Goal: Task Accomplishment & Management: Use online tool/utility

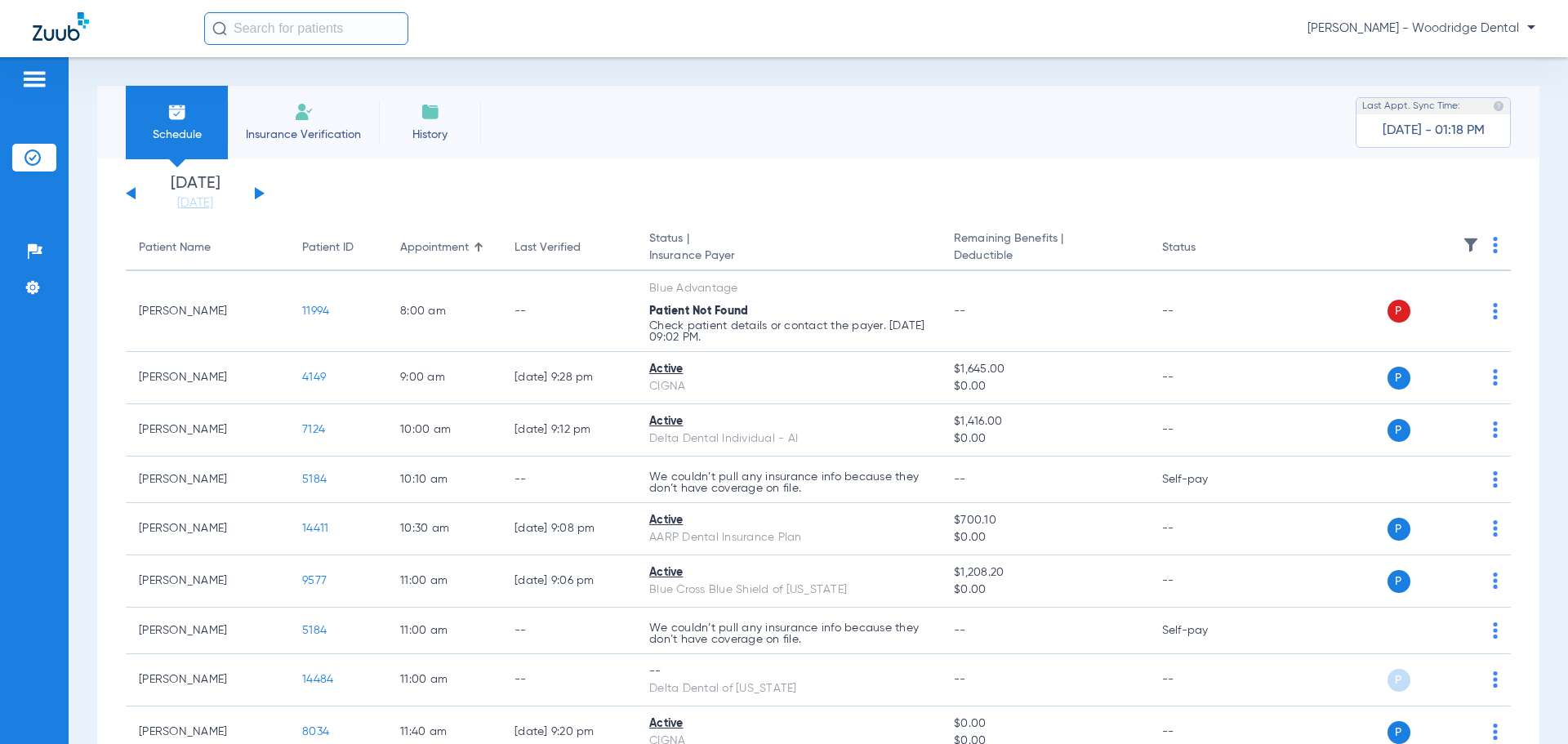
click at [308, 37] on input "text" at bounding box center [306, 28] width 204 height 32
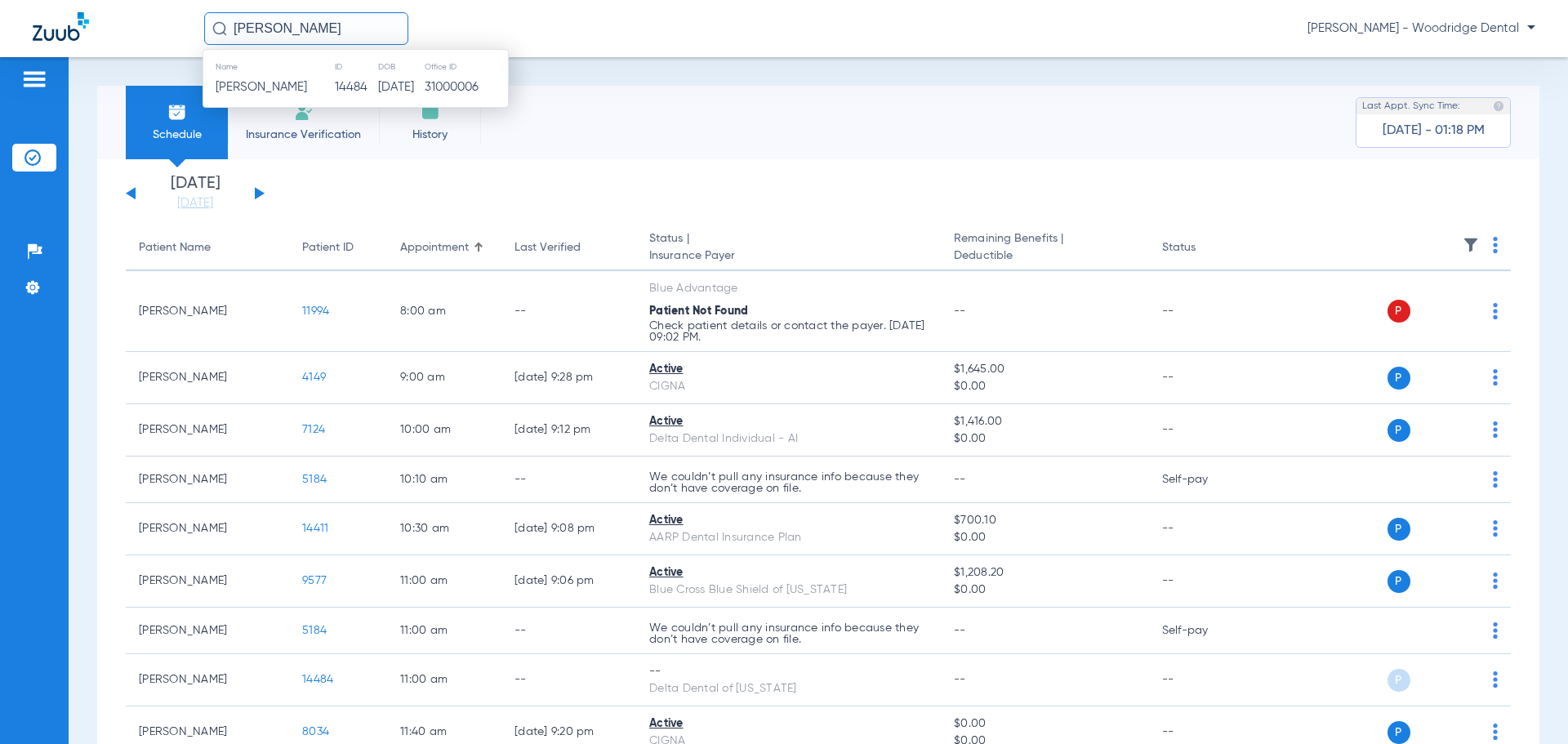
type input "[PERSON_NAME]"
click at [299, 86] on span "Raymond R Placencia" at bounding box center [261, 87] width 92 height 12
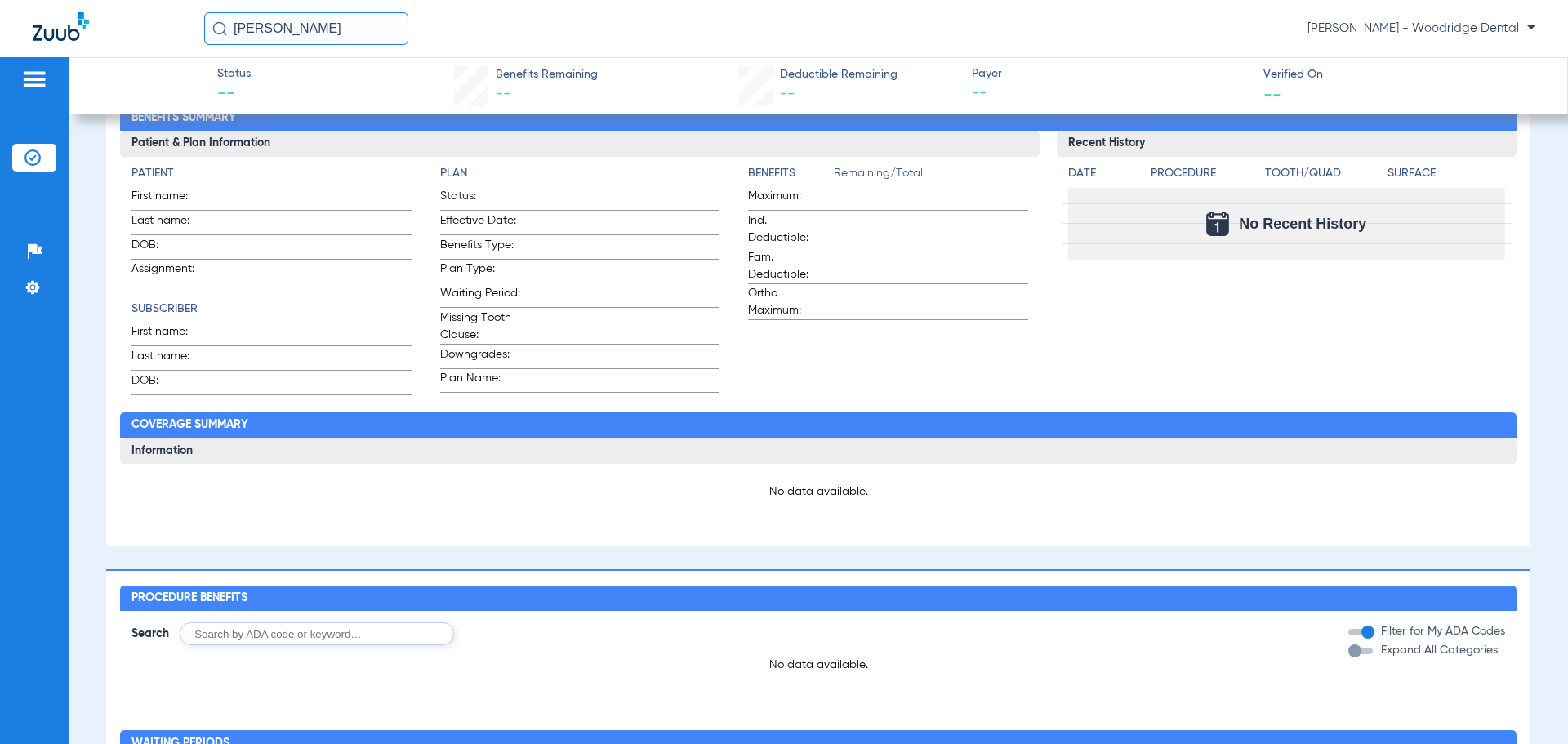
scroll to position [163, 0]
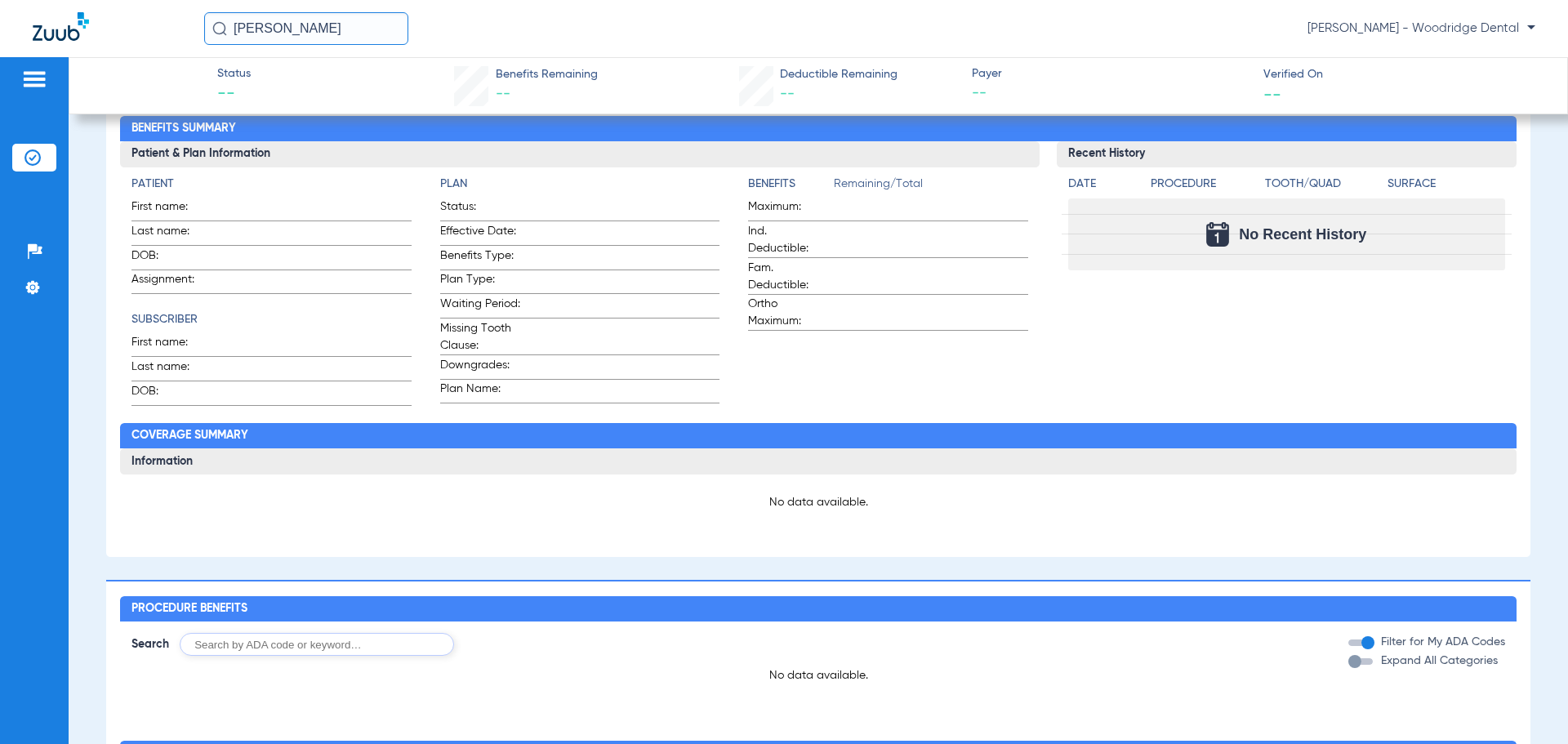
click at [245, 205] on span at bounding box center [314, 207] width 194 height 17
click at [203, 233] on span "Last name:" at bounding box center [172, 233] width 80 height 22
click at [218, 94] on span "--" at bounding box center [234, 94] width 33 height 23
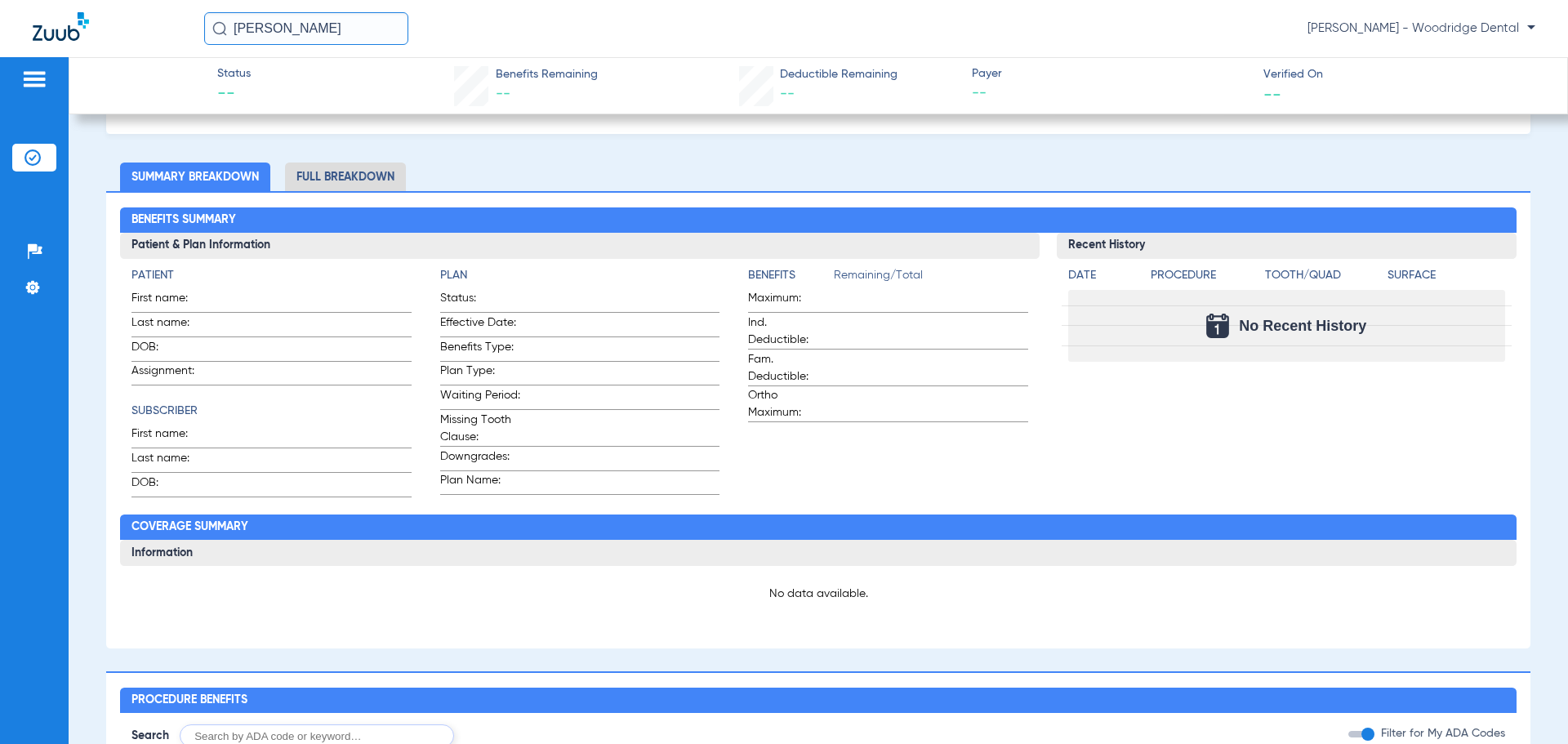
scroll to position [0, 0]
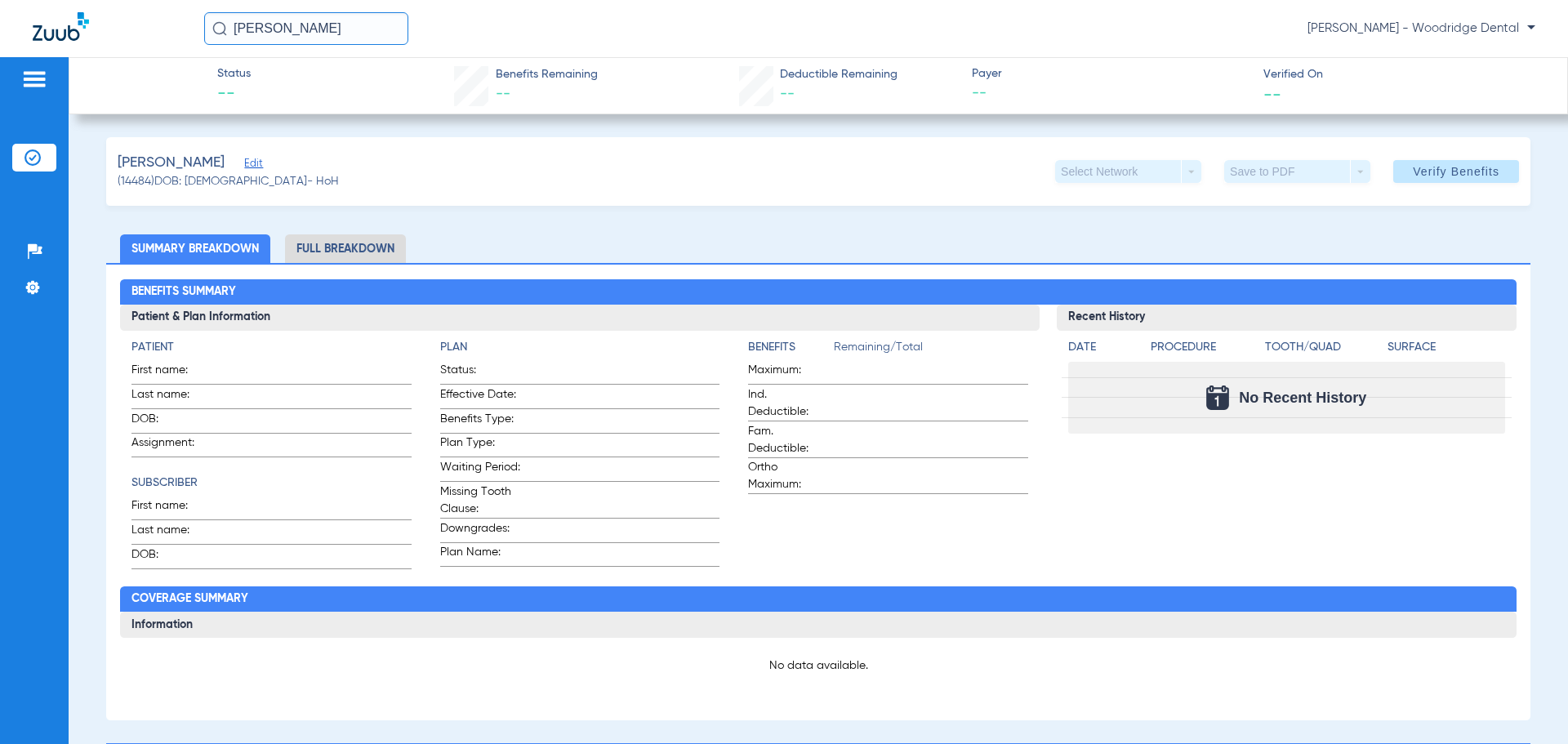
click at [258, 168] on span "Edit" at bounding box center [251, 165] width 15 height 16
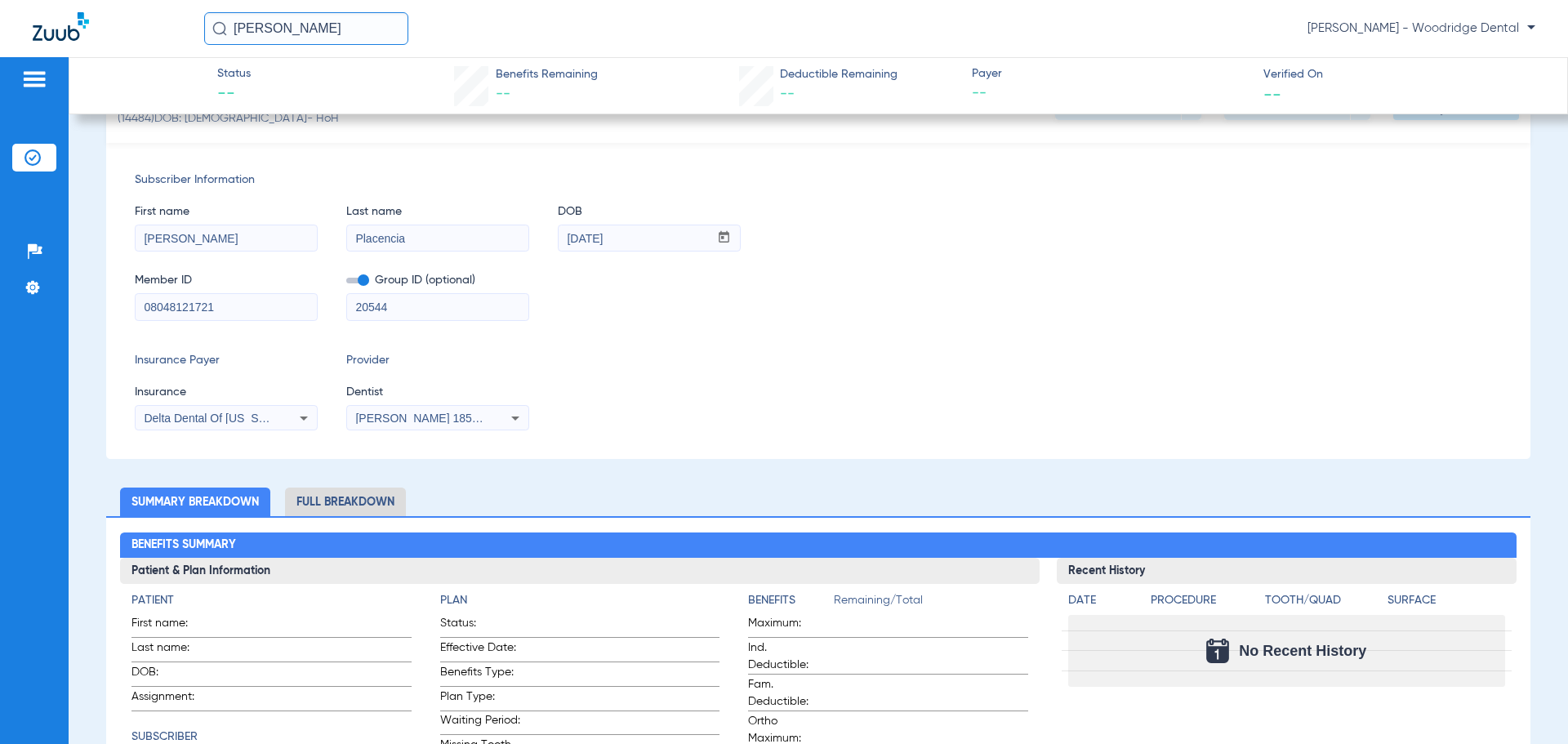
scroll to position [82, 0]
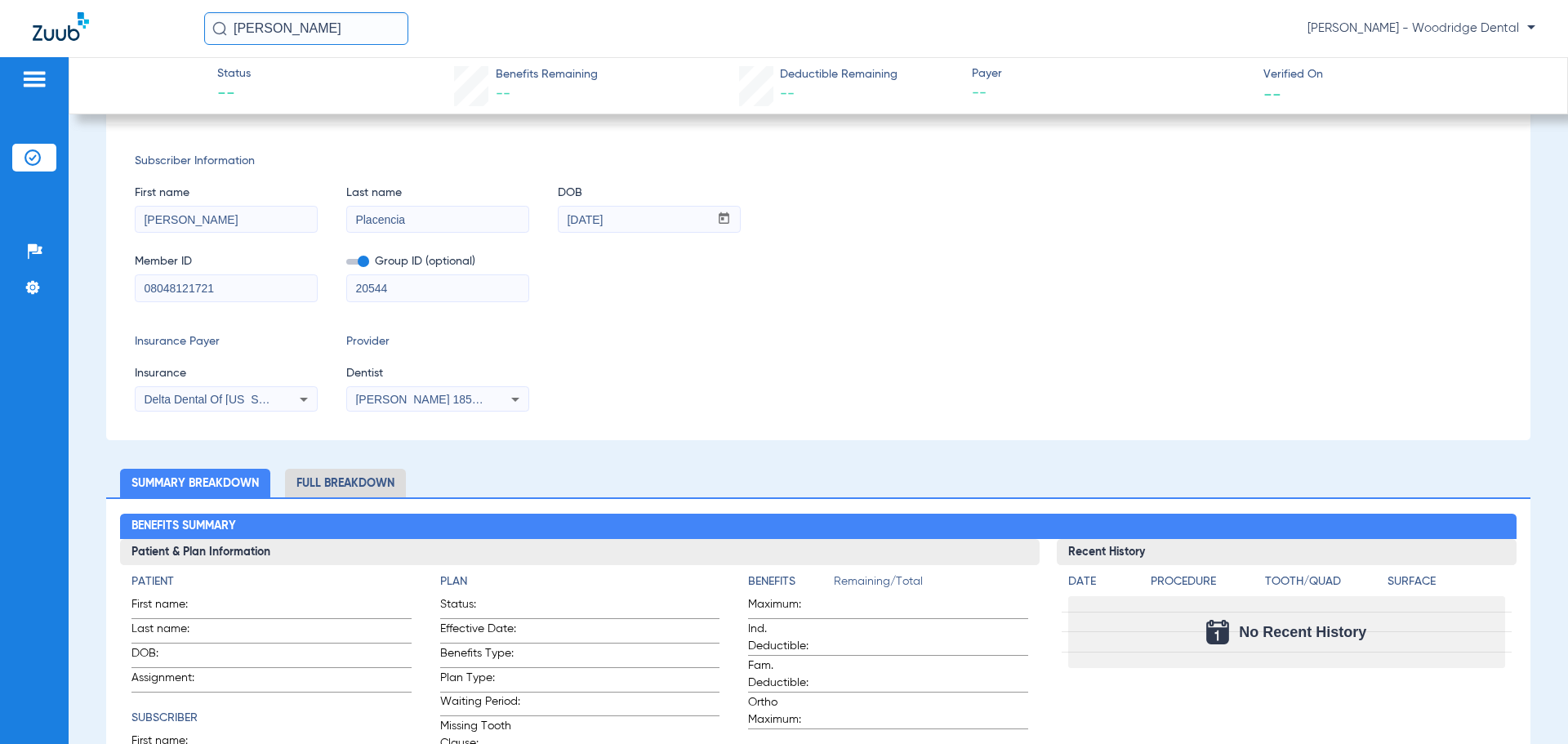
click at [359, 474] on li "Full Breakdown" at bounding box center [345, 483] width 120 height 29
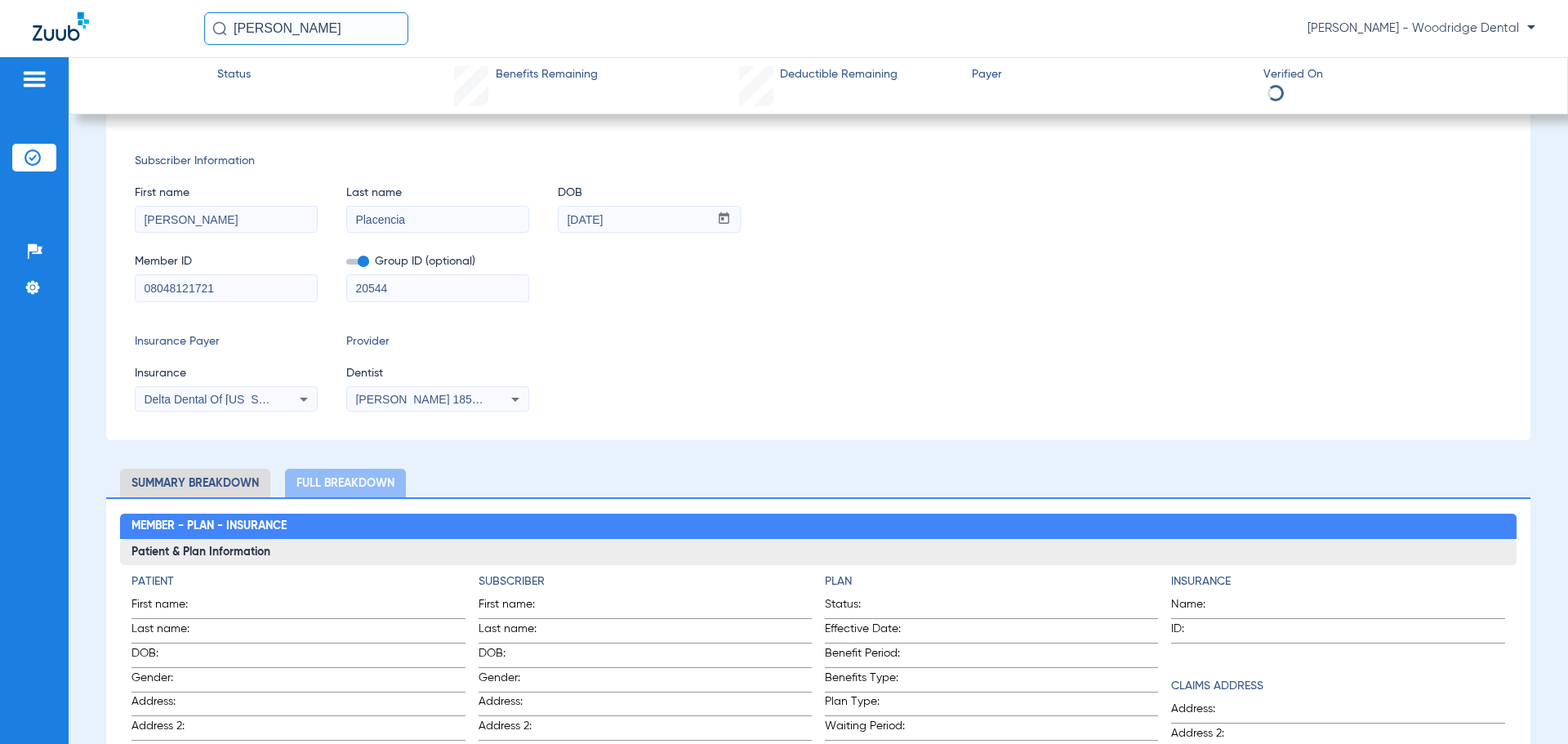
click at [243, 488] on li "Summary Breakdown" at bounding box center [195, 483] width 150 height 29
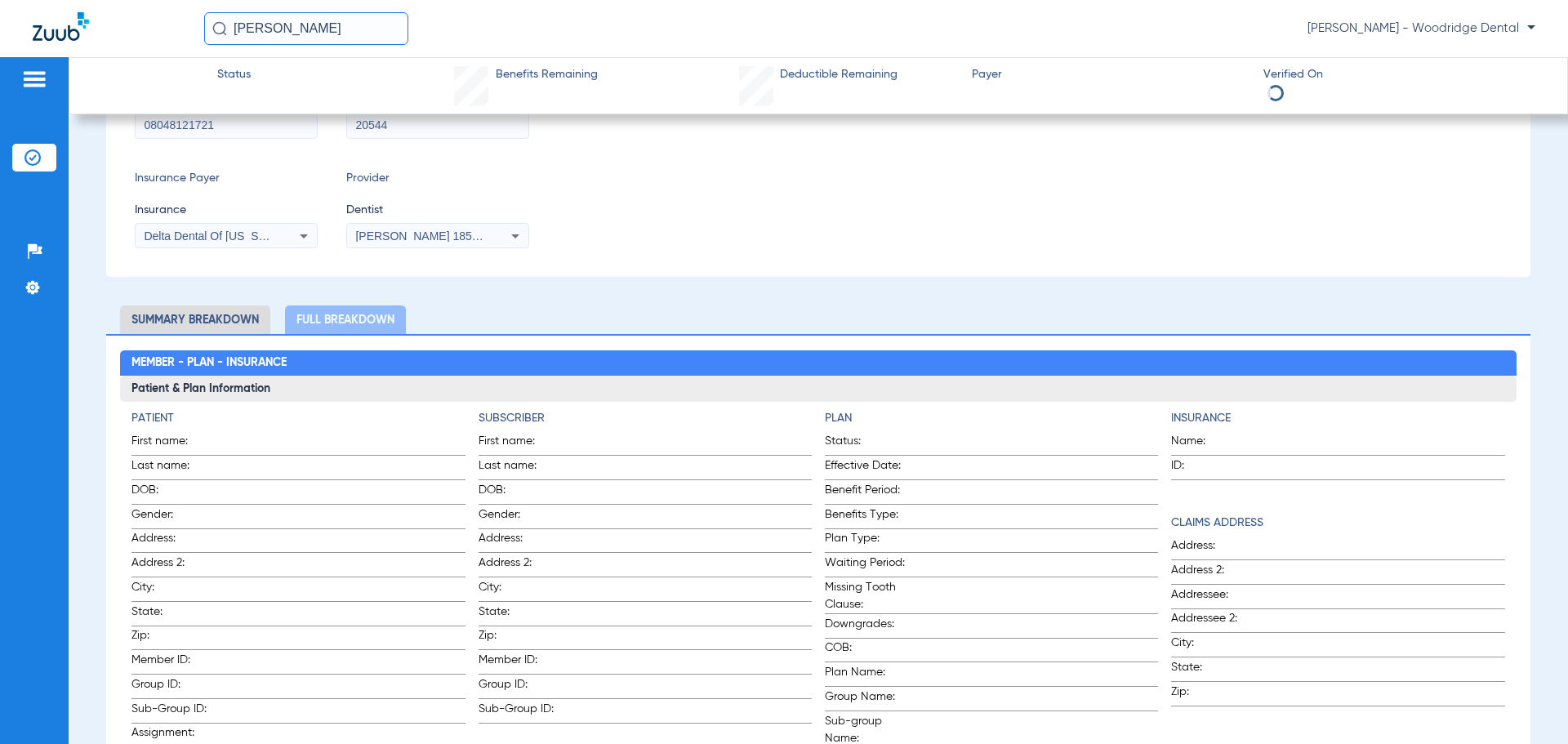
scroll to position [0, 0]
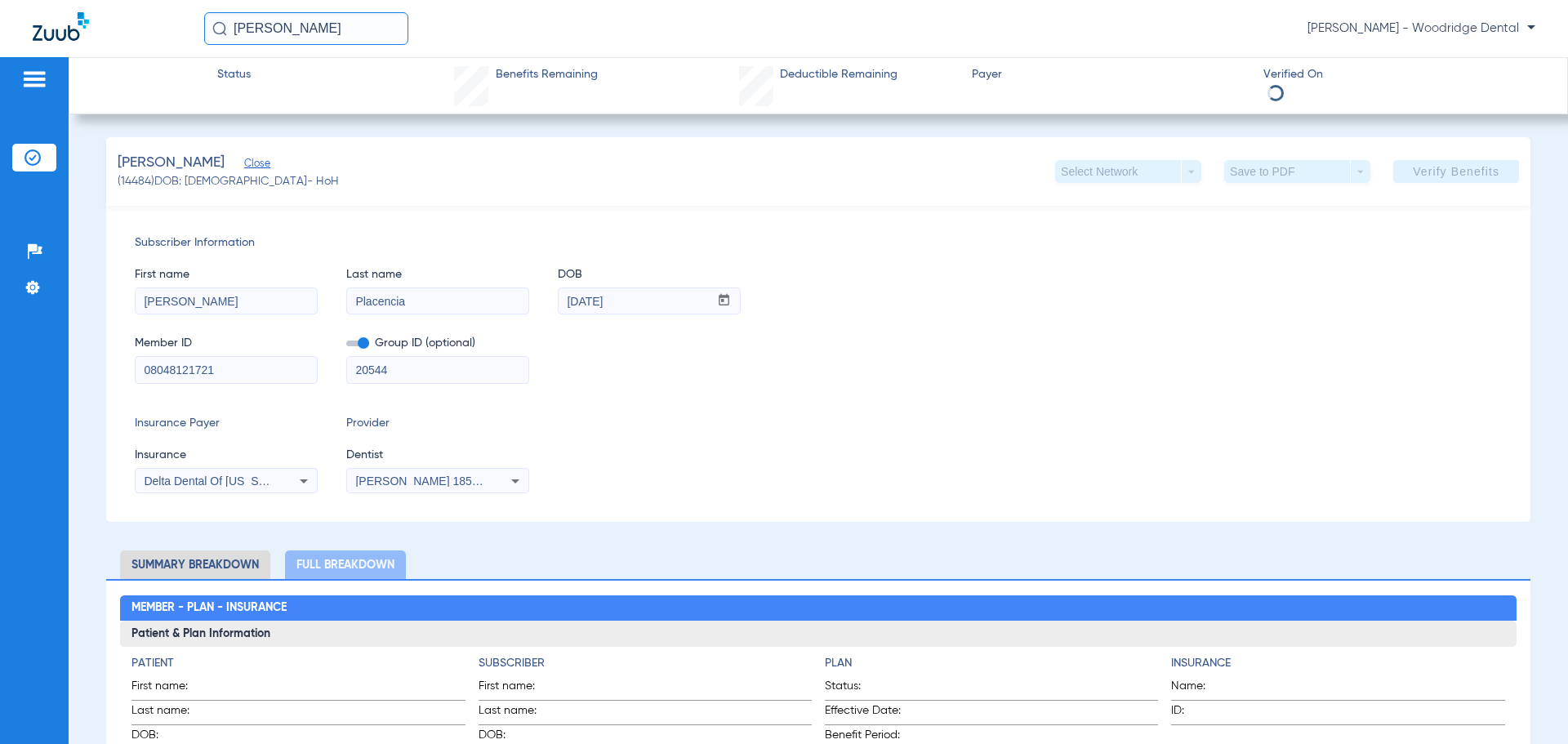
click at [1450, 167] on app-verify-button "Verify Benefits" at bounding box center [1455, 171] width 126 height 23
click at [238, 77] on span "Status" at bounding box center [234, 75] width 33 height 17
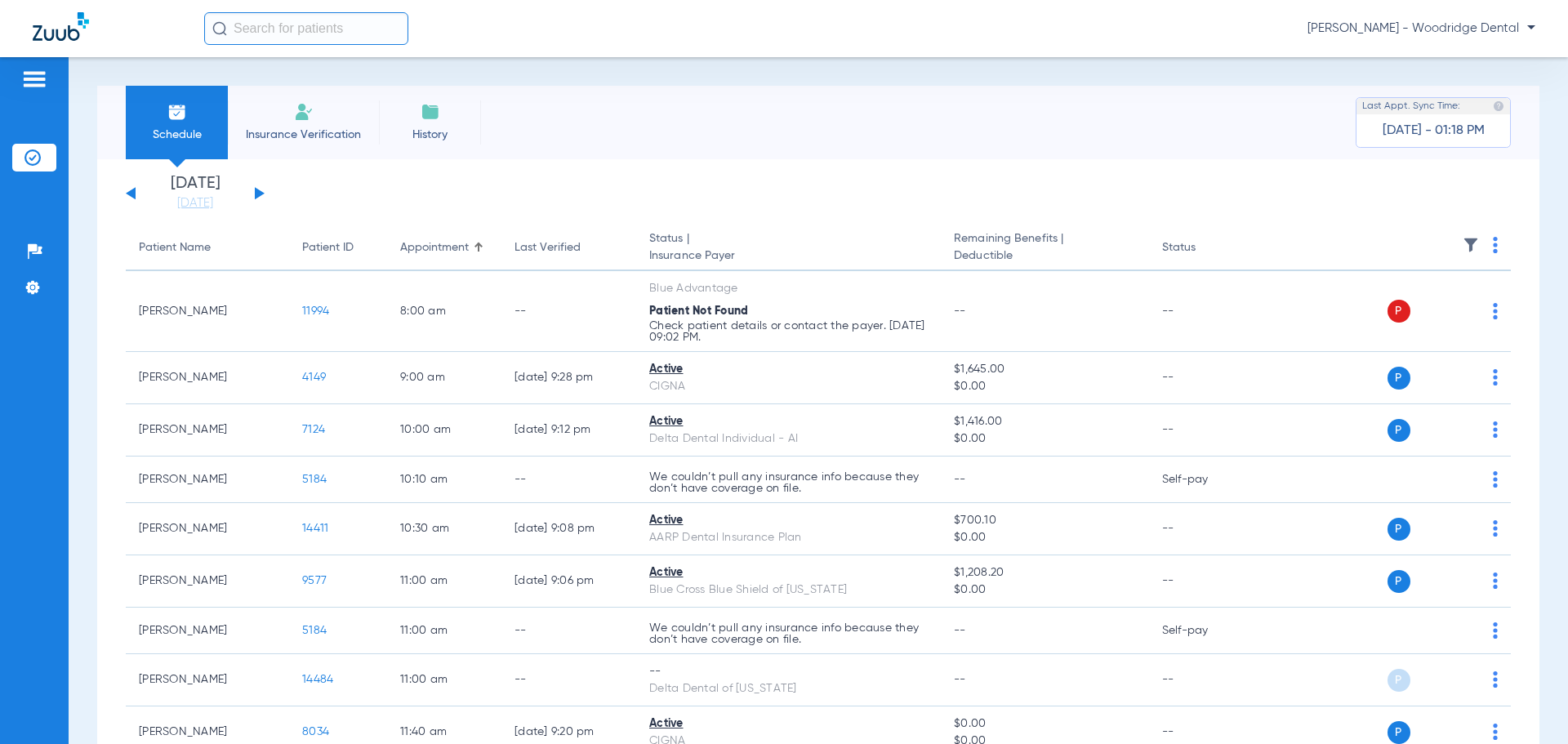
click at [296, 34] on input "text" at bounding box center [306, 28] width 204 height 32
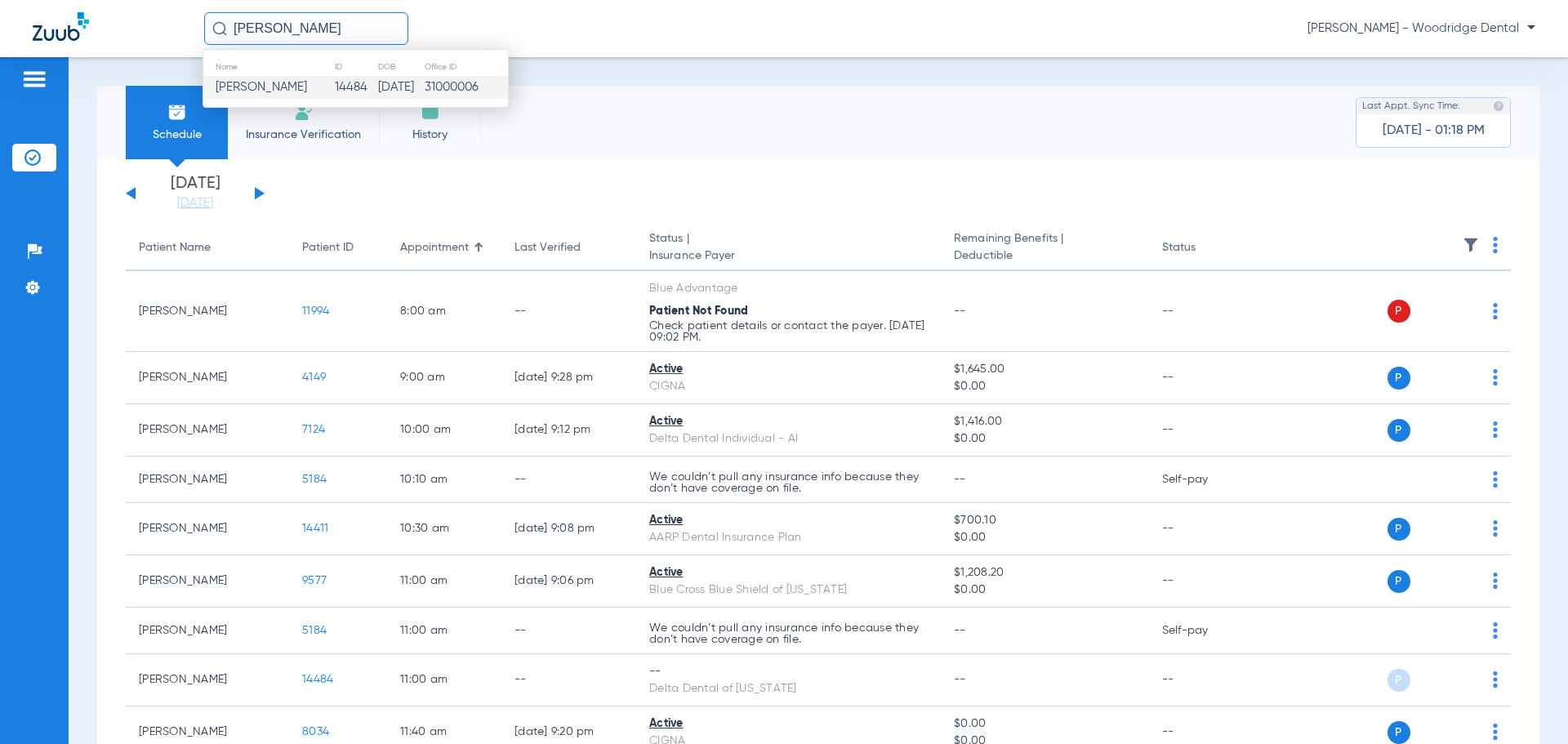
type input "Raymond Pla"
click at [255, 84] on span "Raymond R Placencia" at bounding box center [261, 87] width 92 height 12
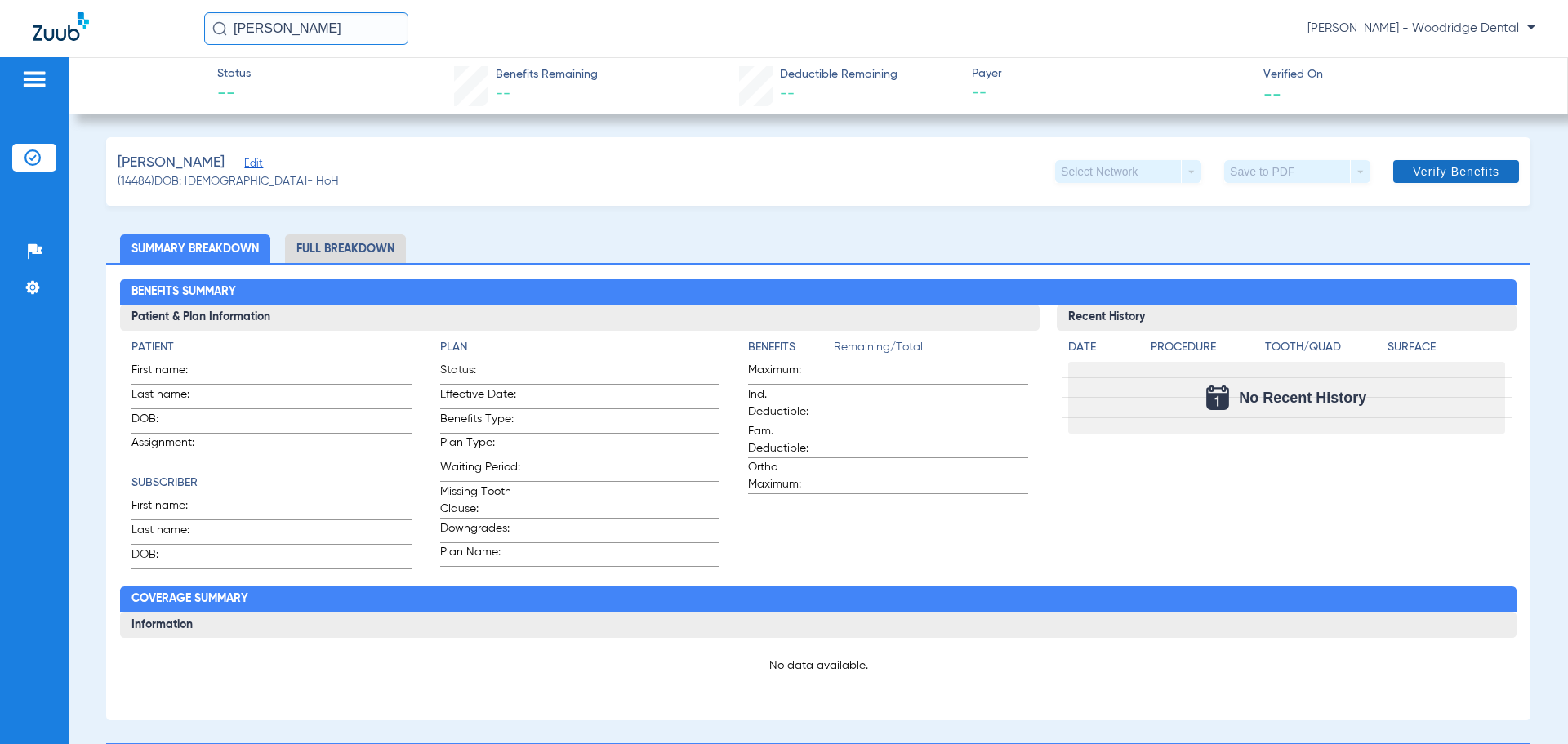
click at [1413, 173] on span "Verify Benefits" at bounding box center [1455, 171] width 86 height 13
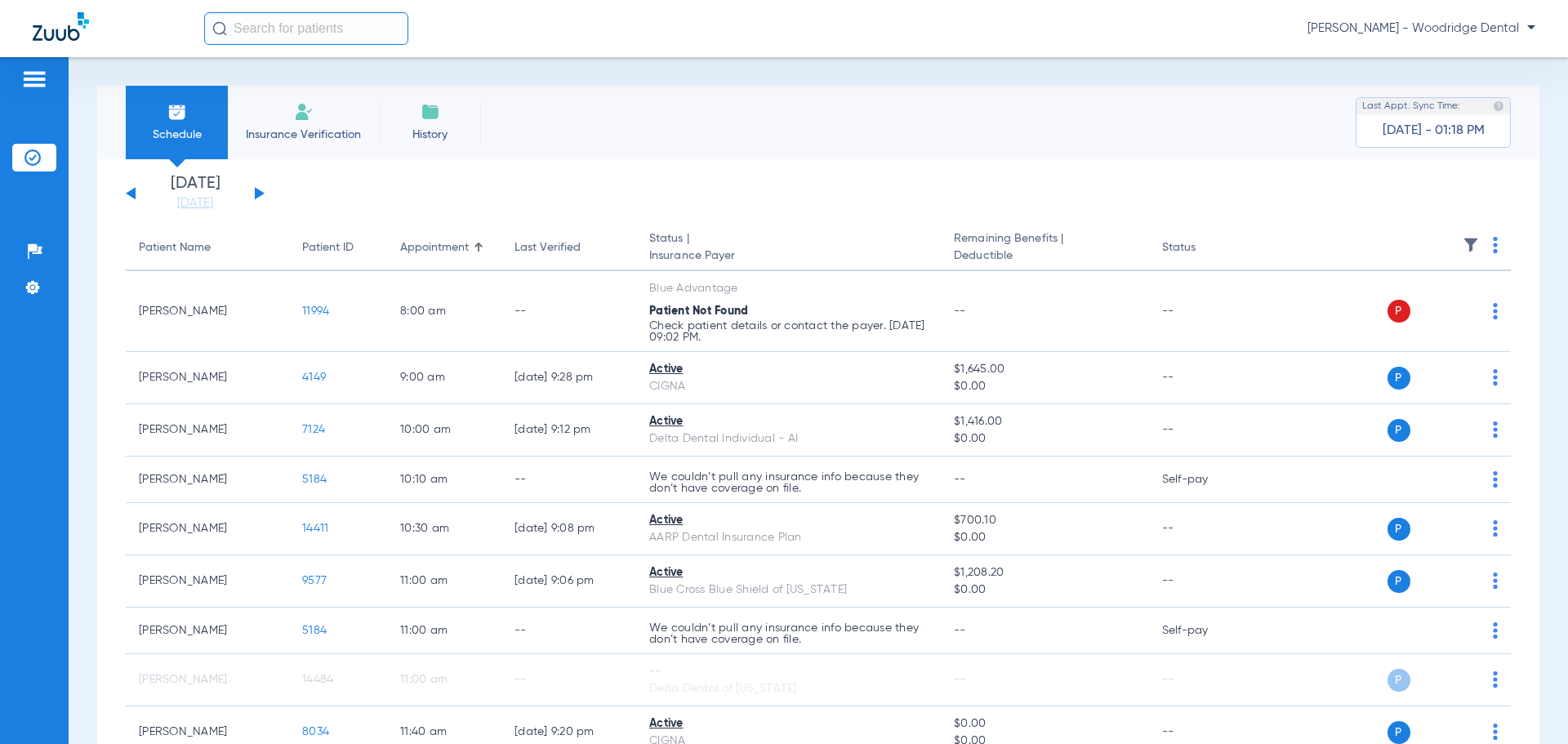
click at [288, 29] on input "text" at bounding box center [306, 28] width 204 height 32
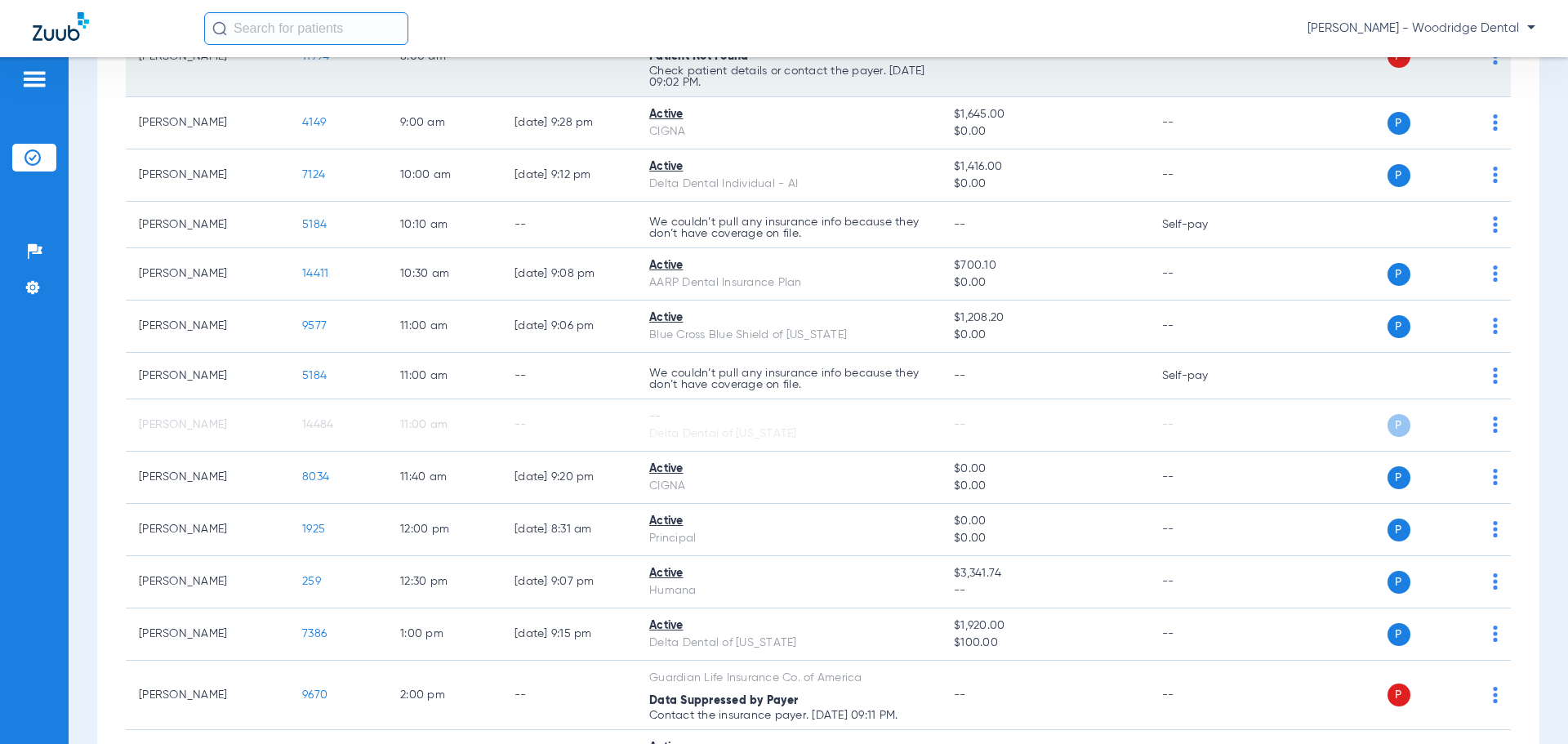
scroll to position [227, 0]
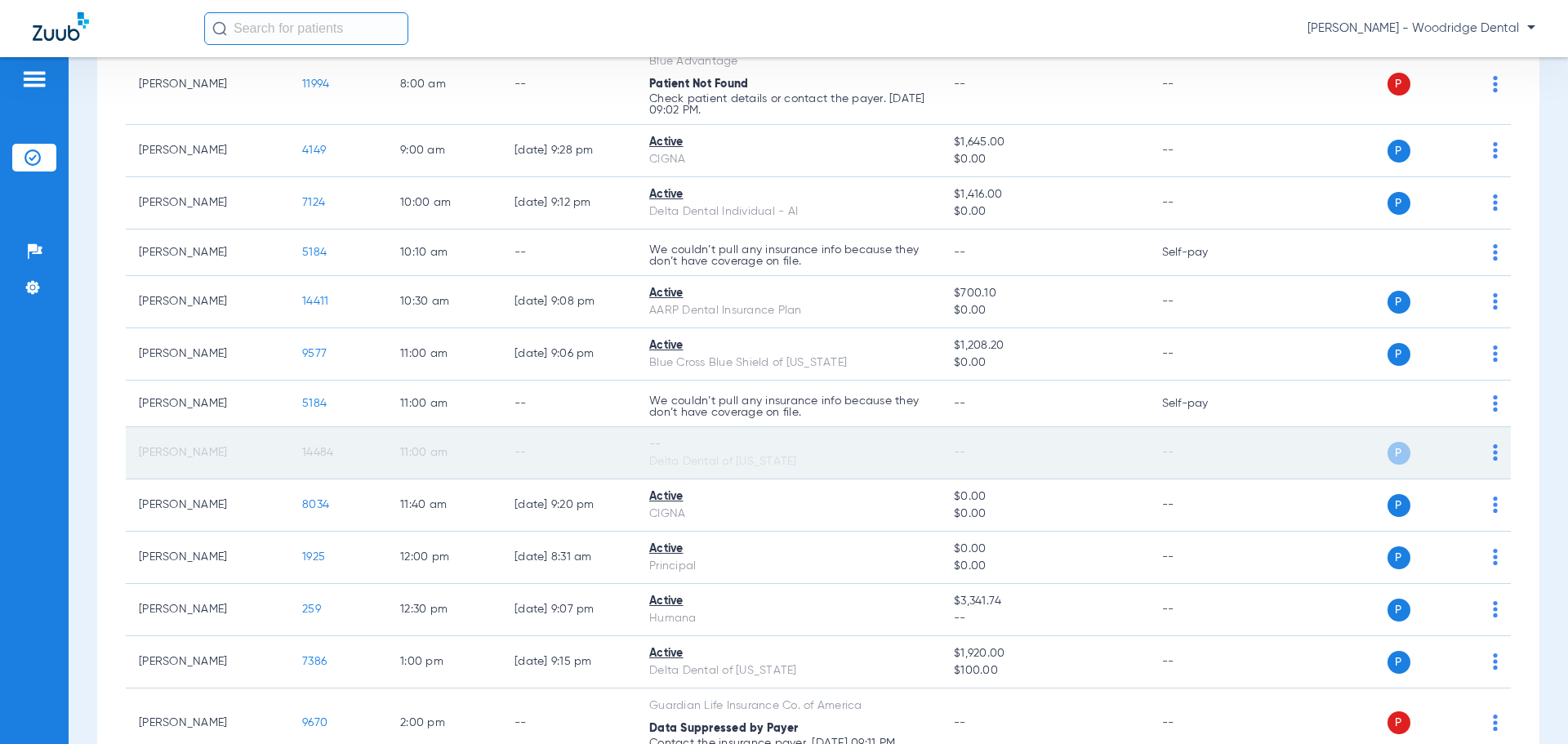
click at [675, 463] on div "Delta Dental of [US_STATE]" at bounding box center [787, 462] width 279 height 17
click at [1387, 454] on span "P" at bounding box center [1399, 453] width 23 height 23
click at [1487, 450] on td "P S" at bounding box center [1385, 453] width 252 height 52
click at [389, 459] on td "11:00 AM" at bounding box center [444, 453] width 114 height 52
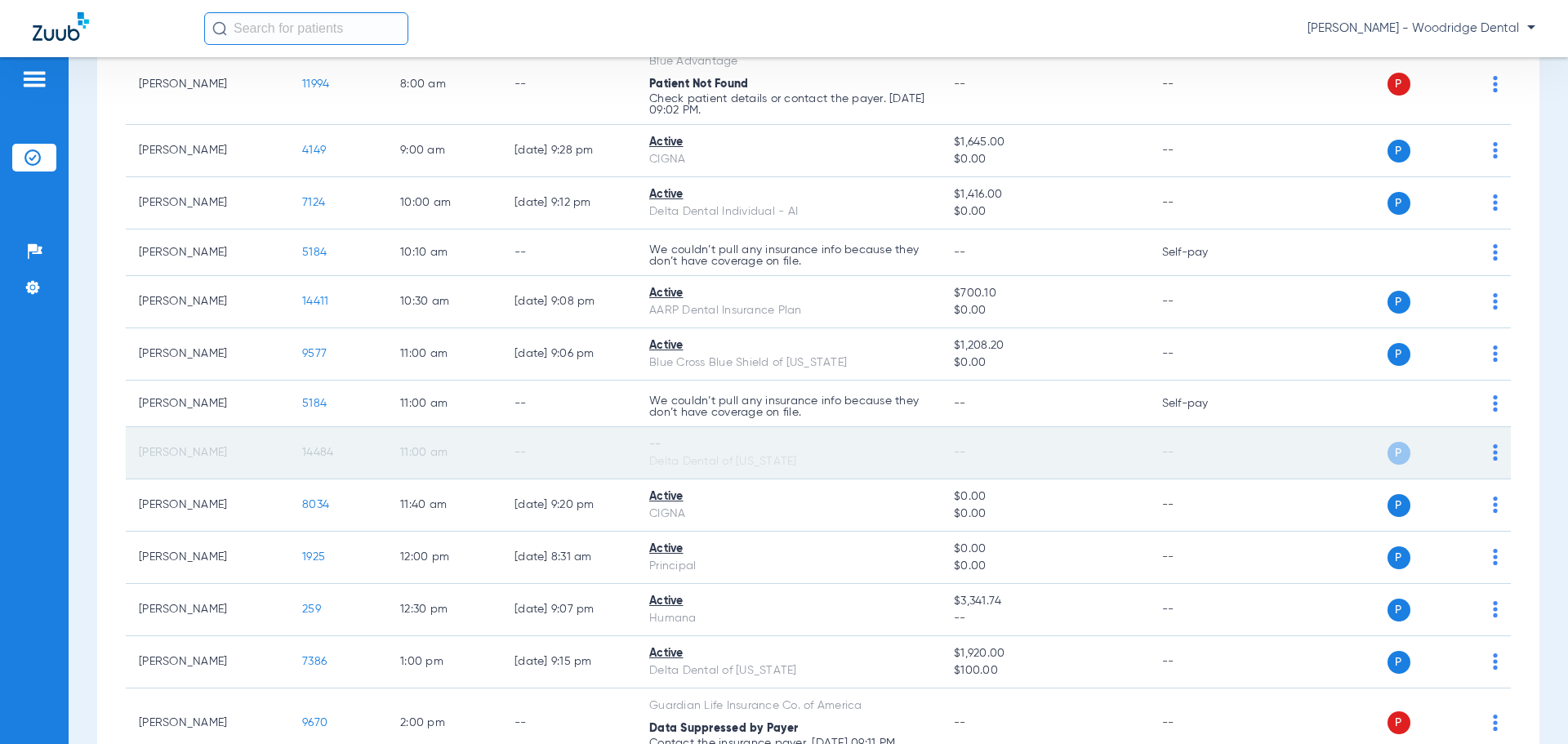
click at [389, 459] on td "11:00 AM" at bounding box center [444, 453] width 114 height 52
click at [165, 457] on td "[PERSON_NAME]" at bounding box center [207, 453] width 163 height 52
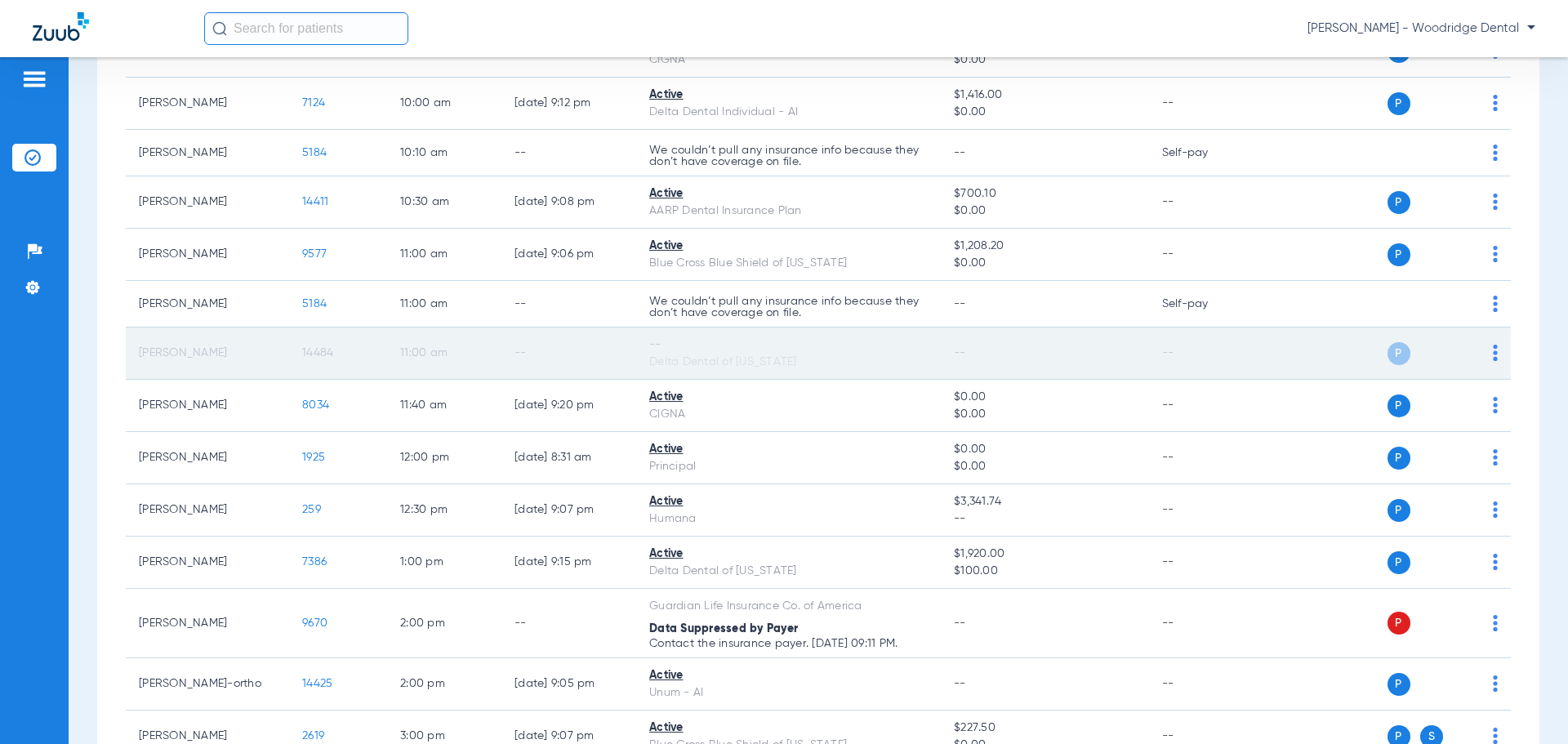
scroll to position [0, 0]
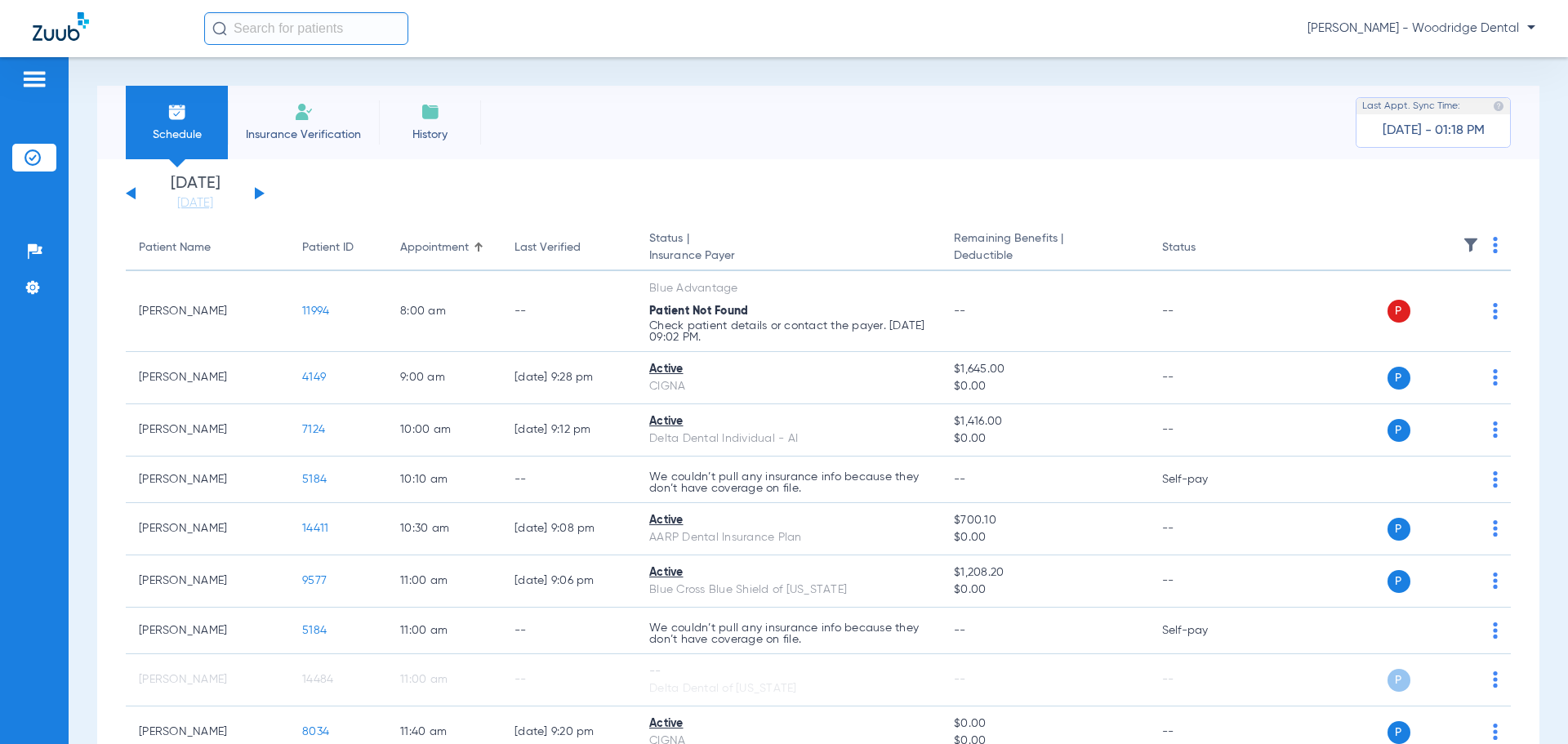
click at [334, 19] on input "text" at bounding box center [306, 28] width 204 height 32
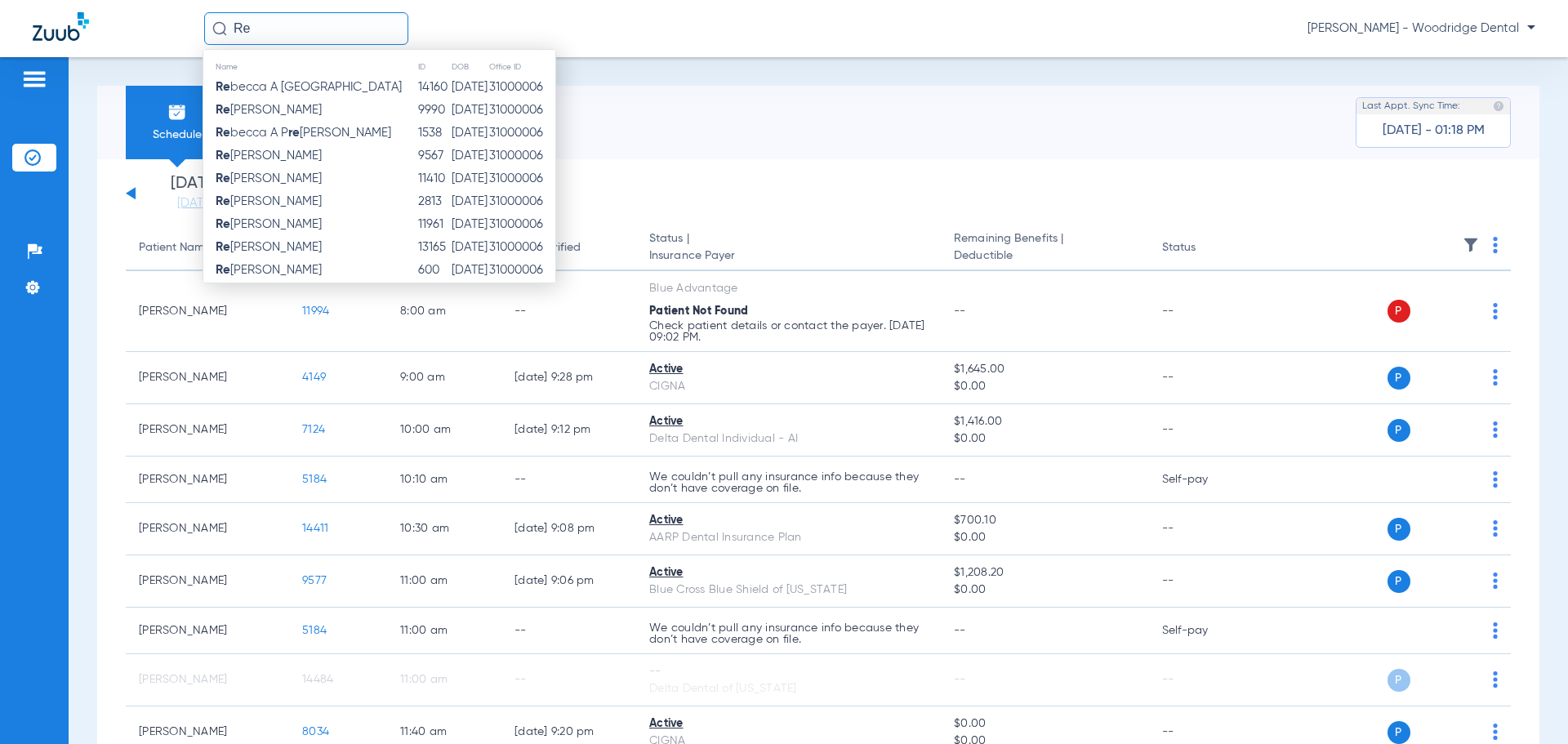
type input "R"
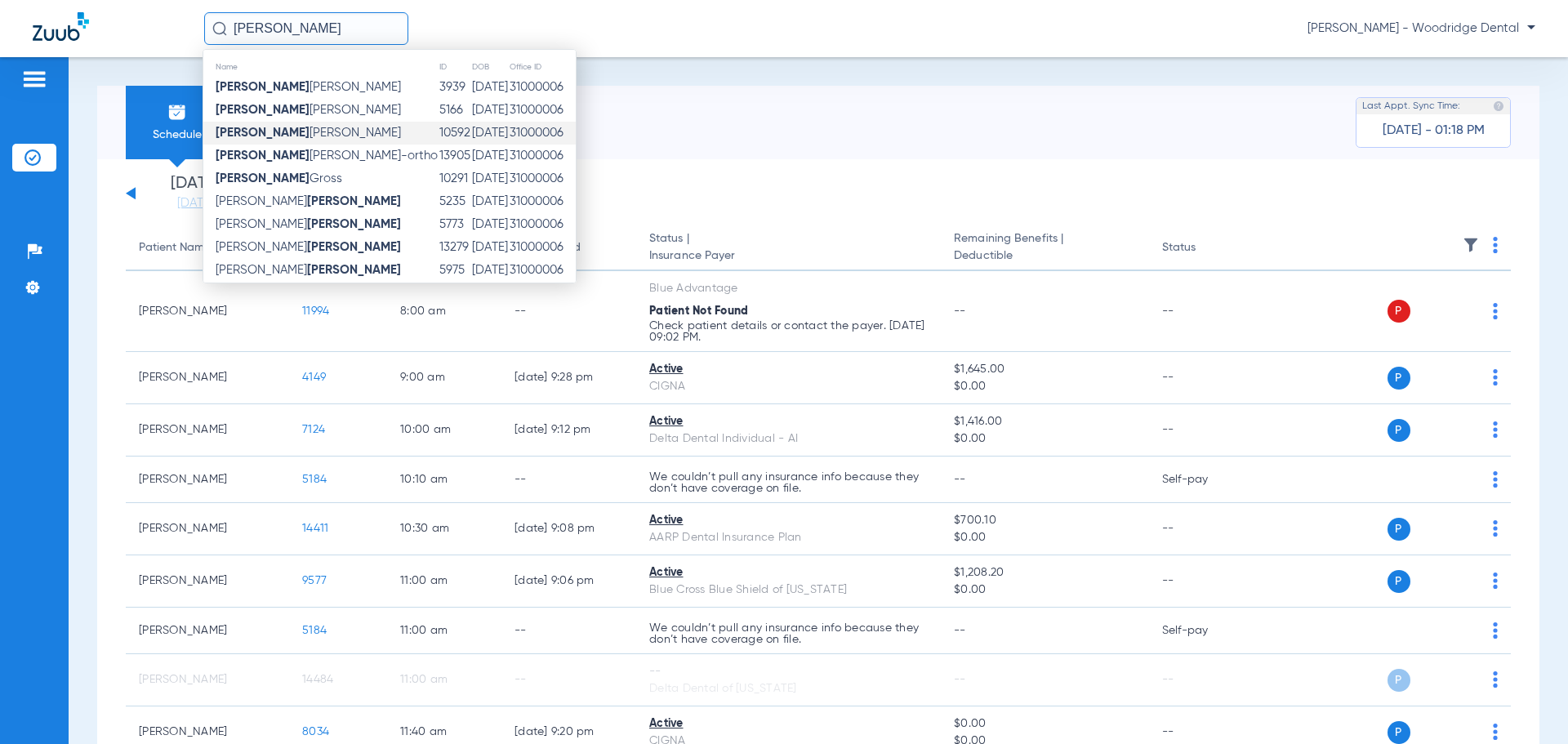
type input "[PERSON_NAME]"
click at [259, 131] on span "[PERSON_NAME]" at bounding box center [308, 133] width 185 height 12
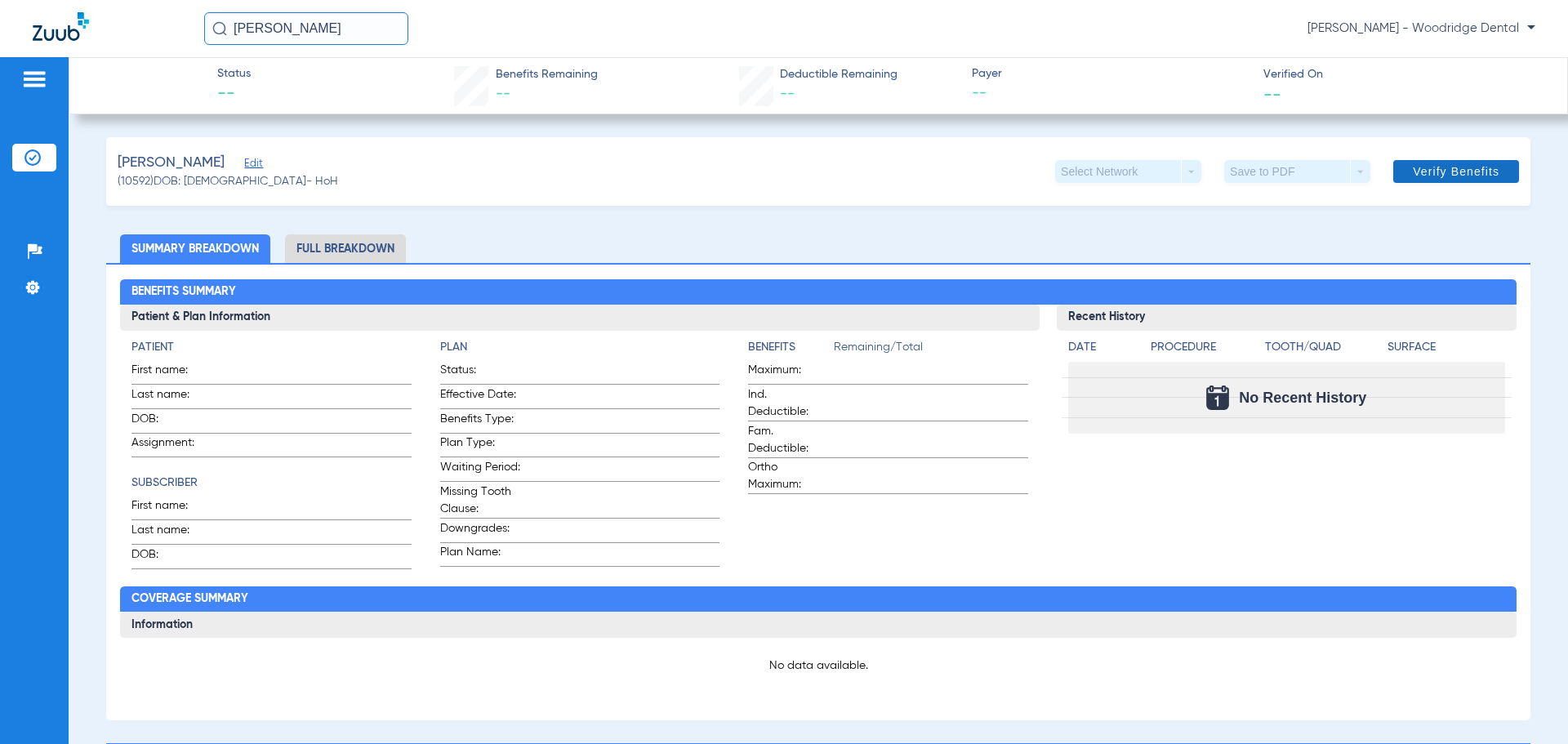
click at [1444, 171] on span "Verify Benefits" at bounding box center [1455, 171] width 86 height 13
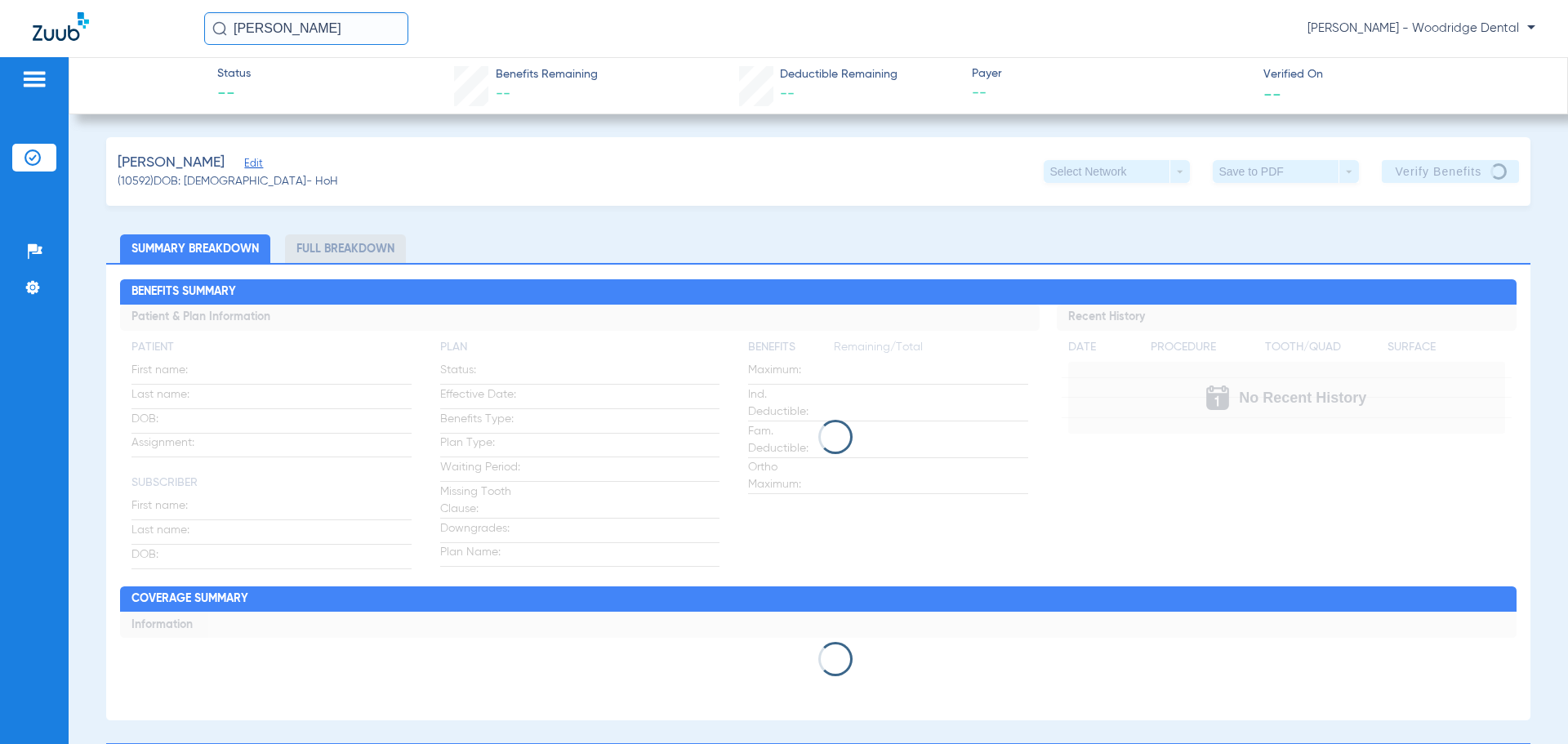
click at [260, 31] on input "[PERSON_NAME]" at bounding box center [306, 28] width 204 height 32
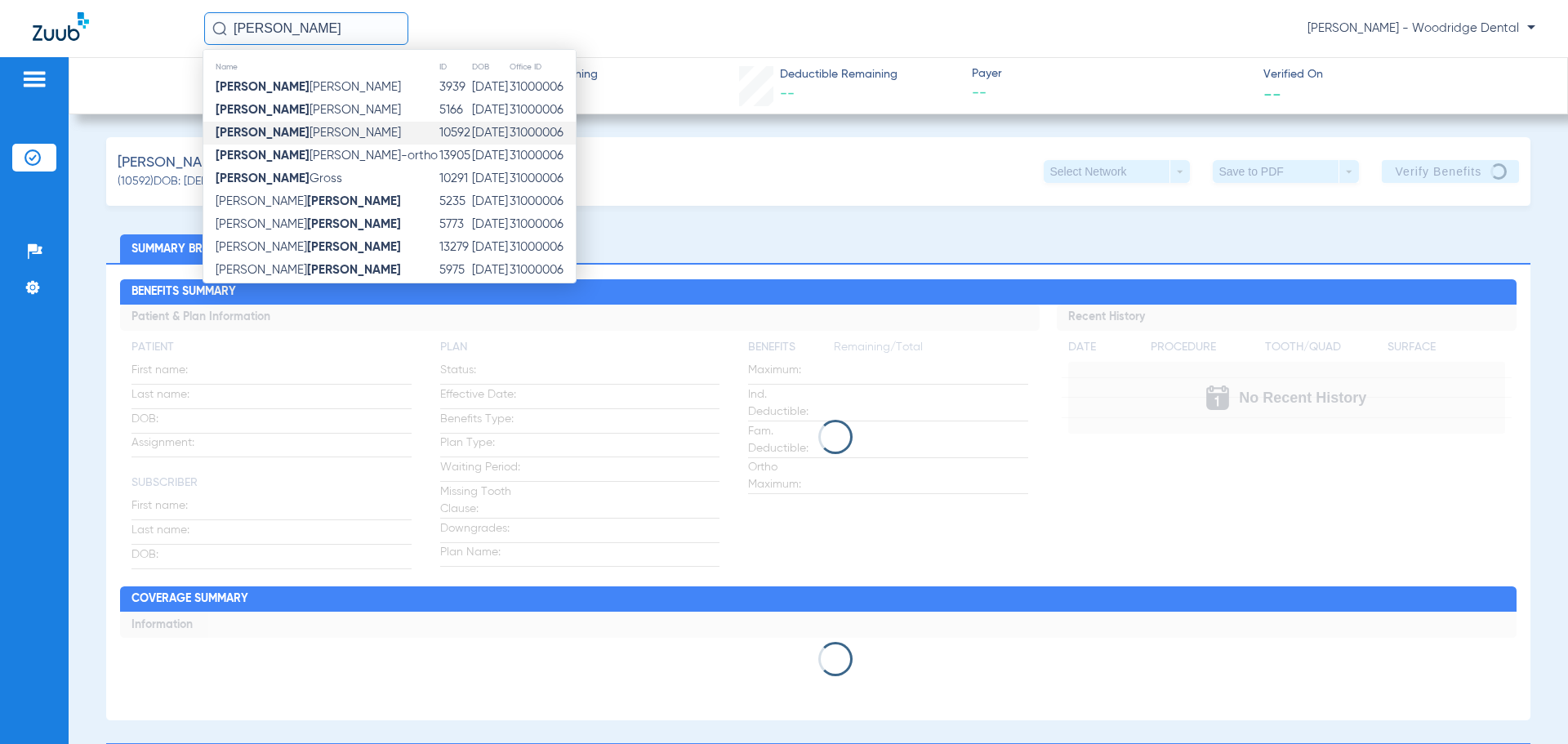
click at [340, 29] on input "[PERSON_NAME]" at bounding box center [306, 28] width 204 height 32
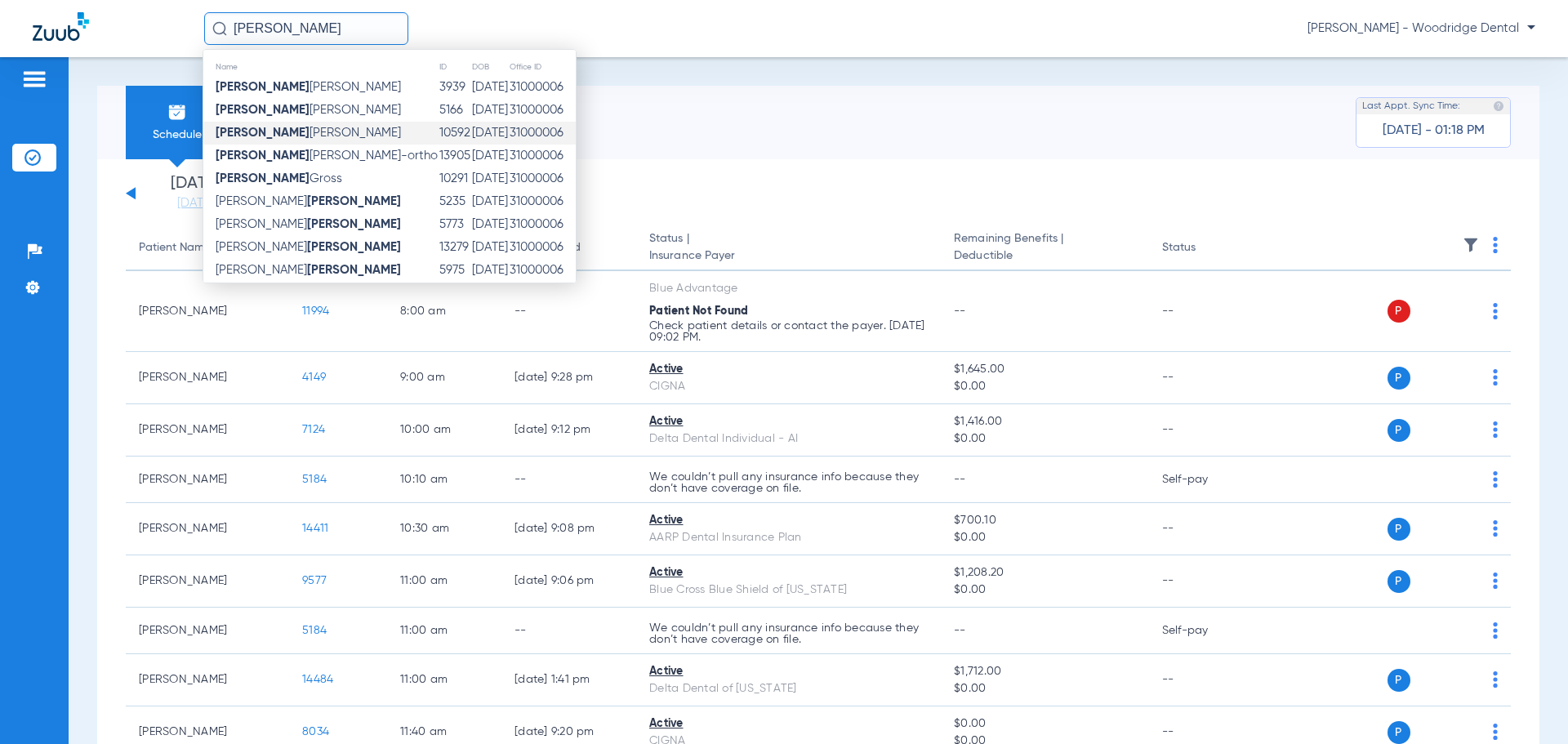
click at [698, 32] on div "[PERSON_NAME] Name ID DOB Office ID [PERSON_NAME] 3939 [DATE] 31000006 [PERSON_…" at bounding box center [870, 28] width 1331 height 32
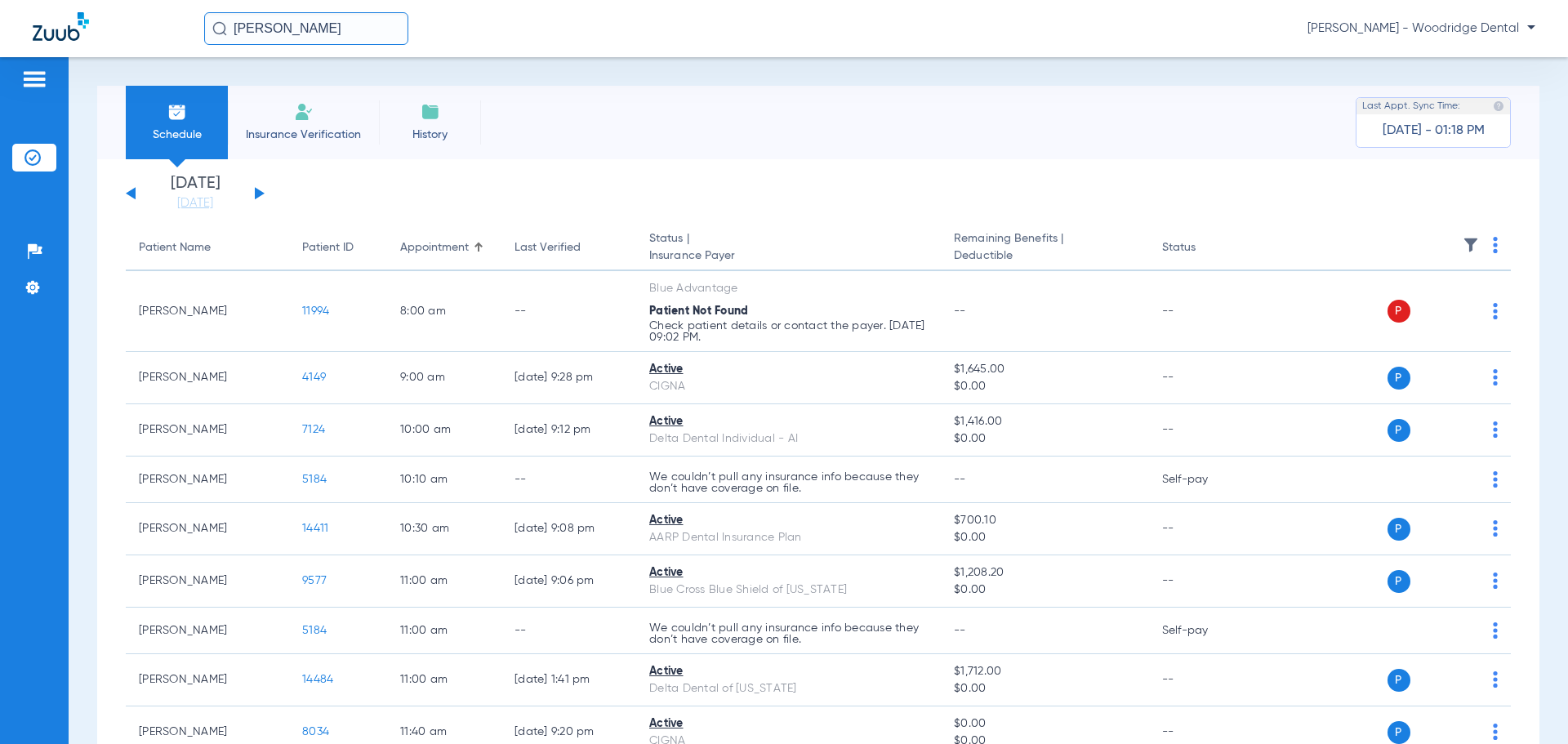
drag, startPoint x: 320, startPoint y: 24, endPoint x: 0, endPoint y: 57, distance: 321.7
click at [0, 57] on div "[PERSON_NAME] [PERSON_NAME] Dental" at bounding box center [784, 28] width 1568 height 57
click at [566, 72] on div "Schedule Insurance Verification History Last Appt. Sync Time: [DATE] - 01:18 PM…" at bounding box center [818, 400] width 1499 height 687
click at [300, 137] on span "Insurance Verification" at bounding box center [303, 134] width 127 height 17
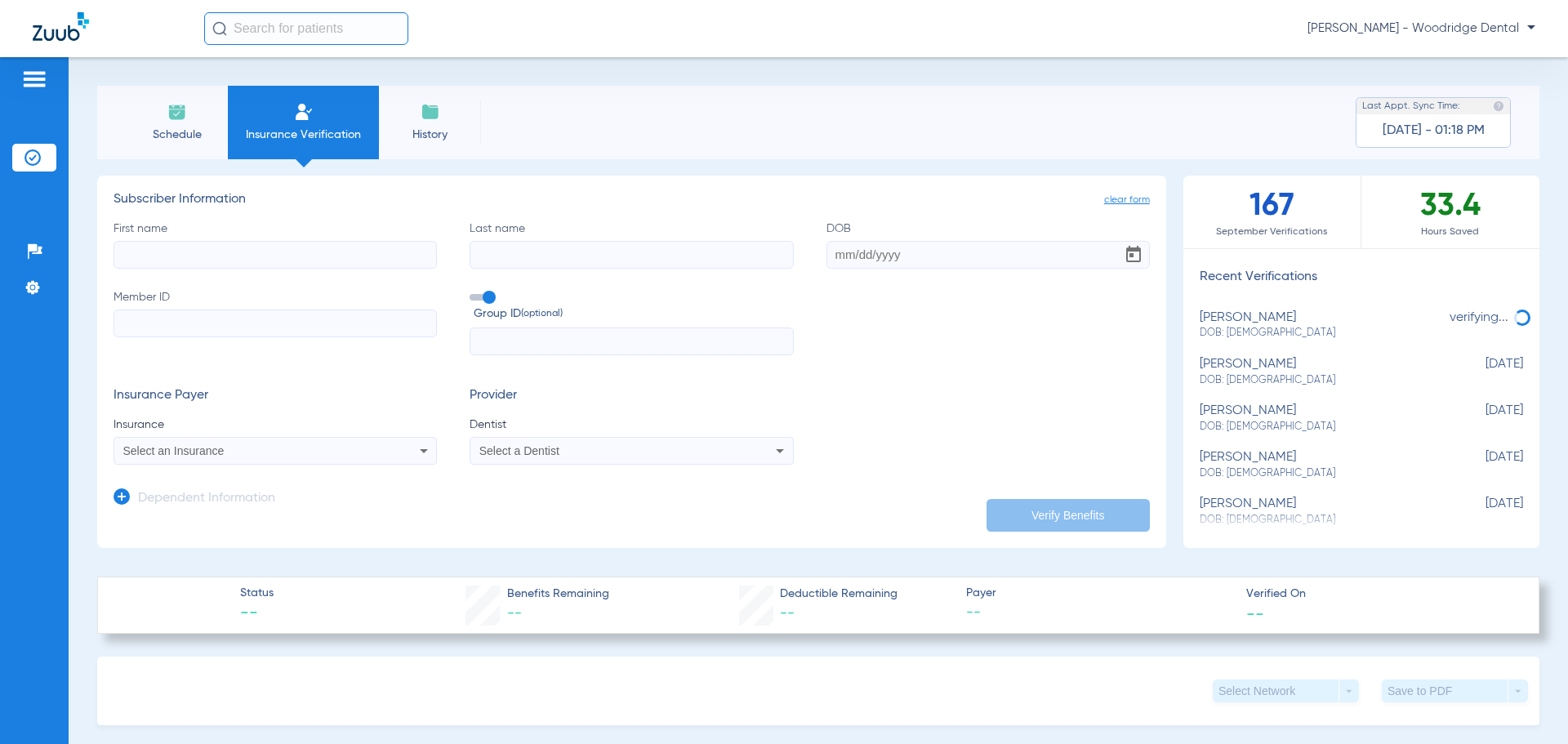
click at [361, 255] on input "First name" at bounding box center [275, 255] width 323 height 28
type input "[PERSON_NAME]"
click at [692, 265] on input "Last name" at bounding box center [631, 255] width 323 height 28
type input "Placencia"
drag, startPoint x: 949, startPoint y: 248, endPoint x: 768, endPoint y: 245, distance: 181.0
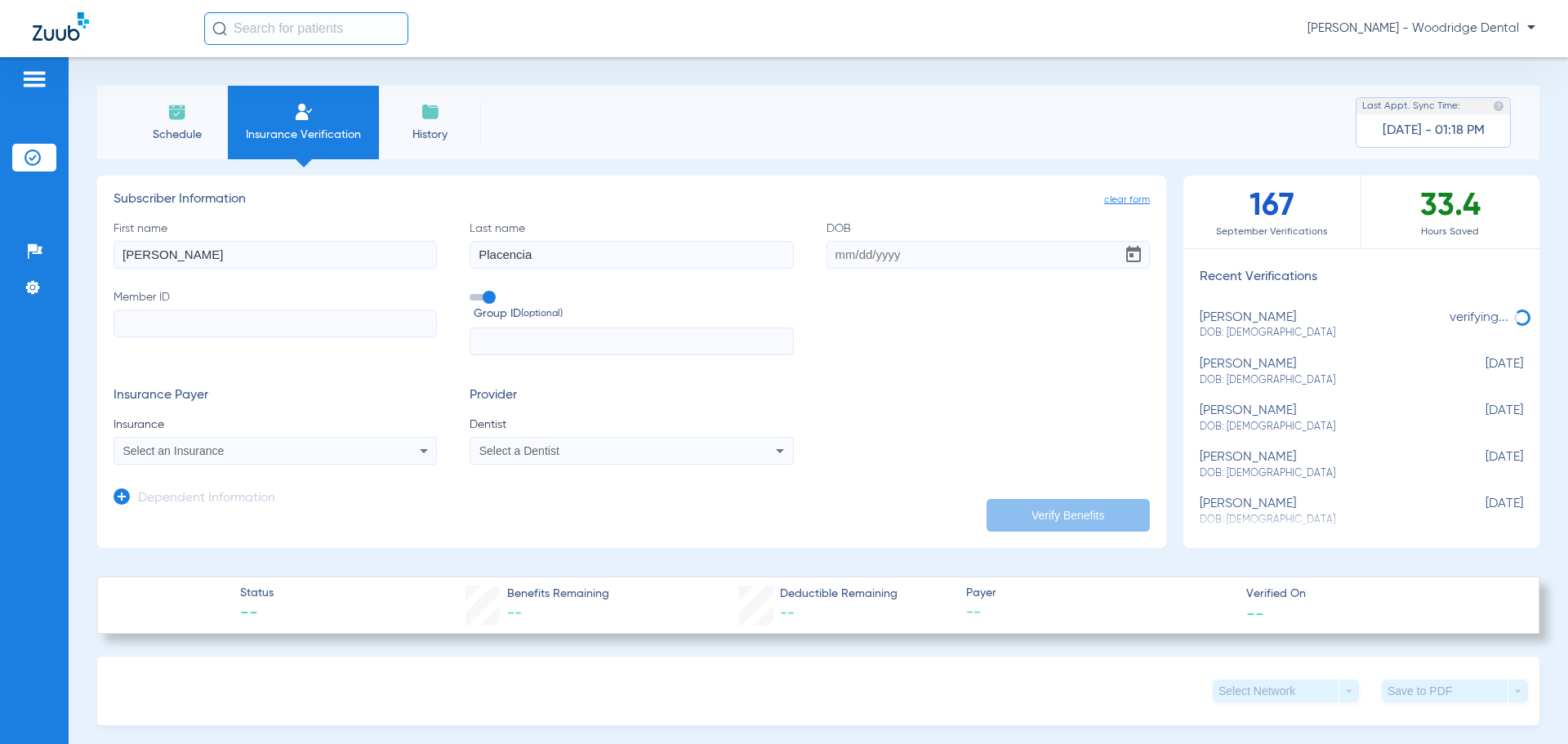
click at [767, 248] on div "First name [PERSON_NAME] Last name [PERSON_NAME] DOB Member ID Group ID (option…" at bounding box center [631, 288] width 1036 height 135
click at [990, 263] on input "DOB" at bounding box center [987, 255] width 323 height 28
click at [875, 258] on input "DOB" at bounding box center [987, 255] width 323 height 28
click at [1016, 258] on input "DOB Required" at bounding box center [987, 255] width 323 height 28
drag, startPoint x: 1084, startPoint y: 258, endPoint x: 495, endPoint y: 289, distance: 589.8
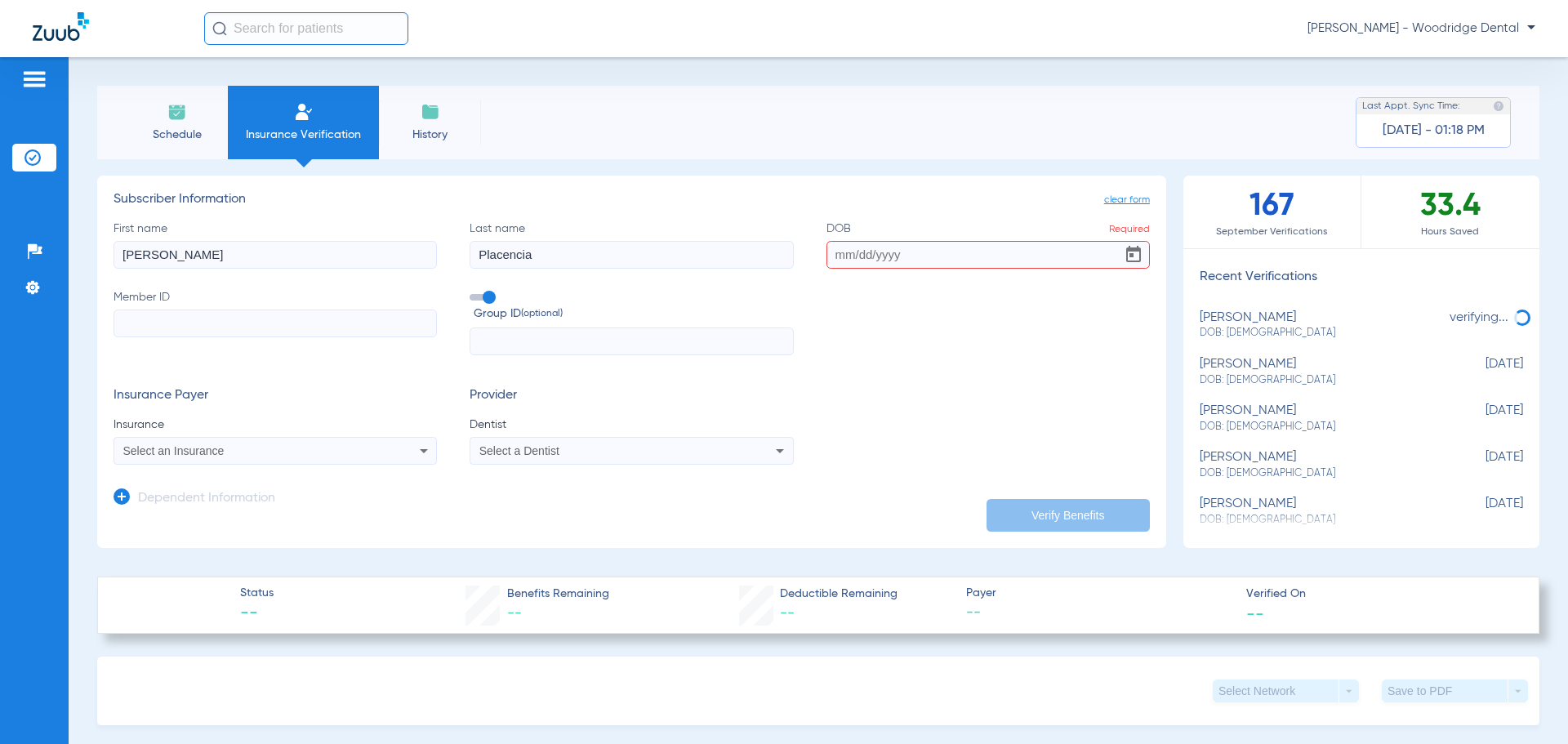
click at [495, 289] on div "First name [PERSON_NAME] Last name [PERSON_NAME] DOB Required Member ID Group I…" at bounding box center [631, 288] width 1036 height 135
click at [842, 251] on input "07161950" at bounding box center [987, 255] width 323 height 28
click at [861, 252] on input "07/161950" at bounding box center [987, 255] width 323 height 28
type input "[DATE]"
click at [164, 324] on input "Member ID" at bounding box center [275, 323] width 323 height 28
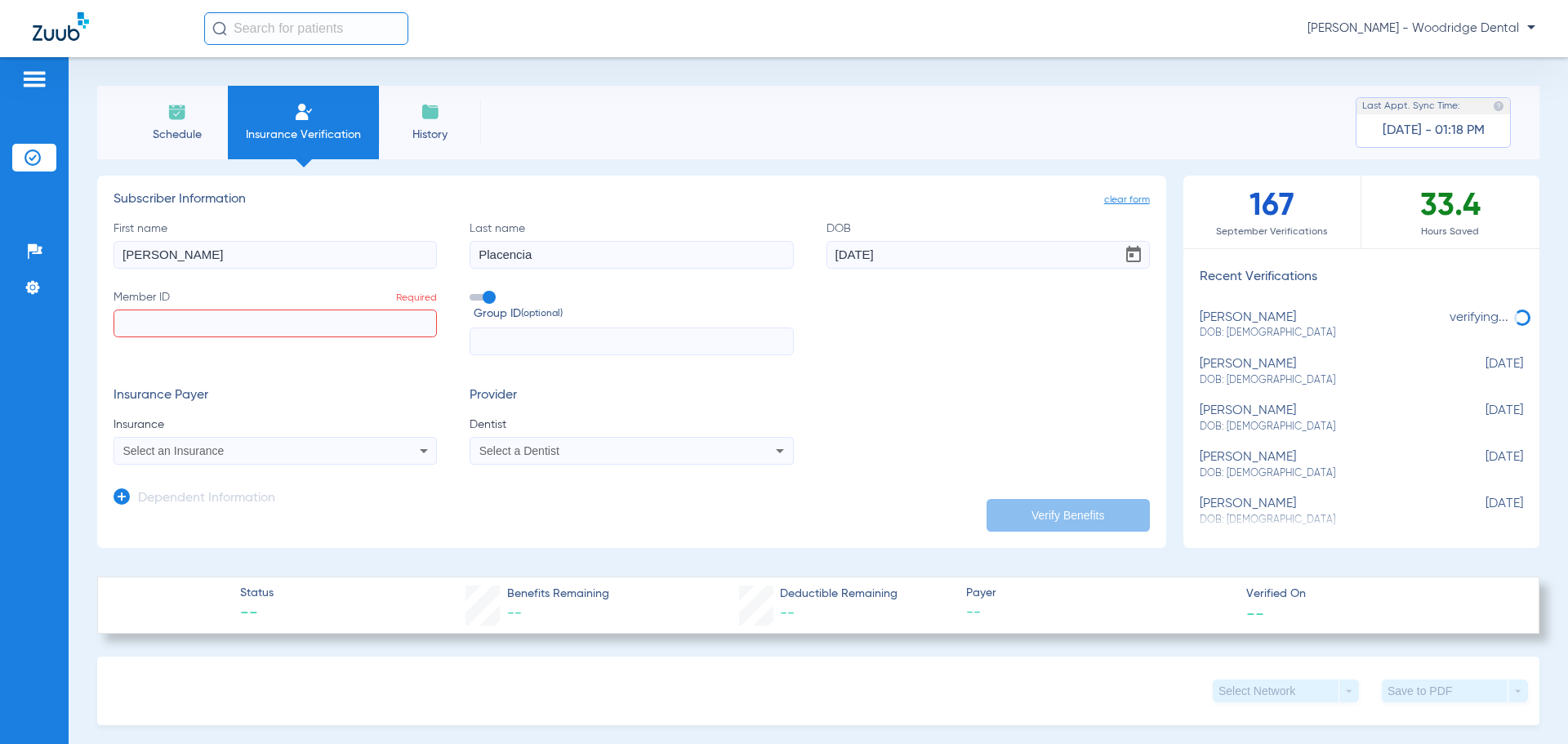
click at [372, 325] on input "Member ID Required" at bounding box center [275, 323] width 323 height 28
type input "08048121721"
click at [567, 332] on input "text" at bounding box center [631, 341] width 323 height 28
type input "20544"
click at [975, 385] on form "First name [PERSON_NAME] Last name [PERSON_NAME] DOB [DEMOGRAPHIC_DATA] Member …" at bounding box center [631, 343] width 1036 height 245
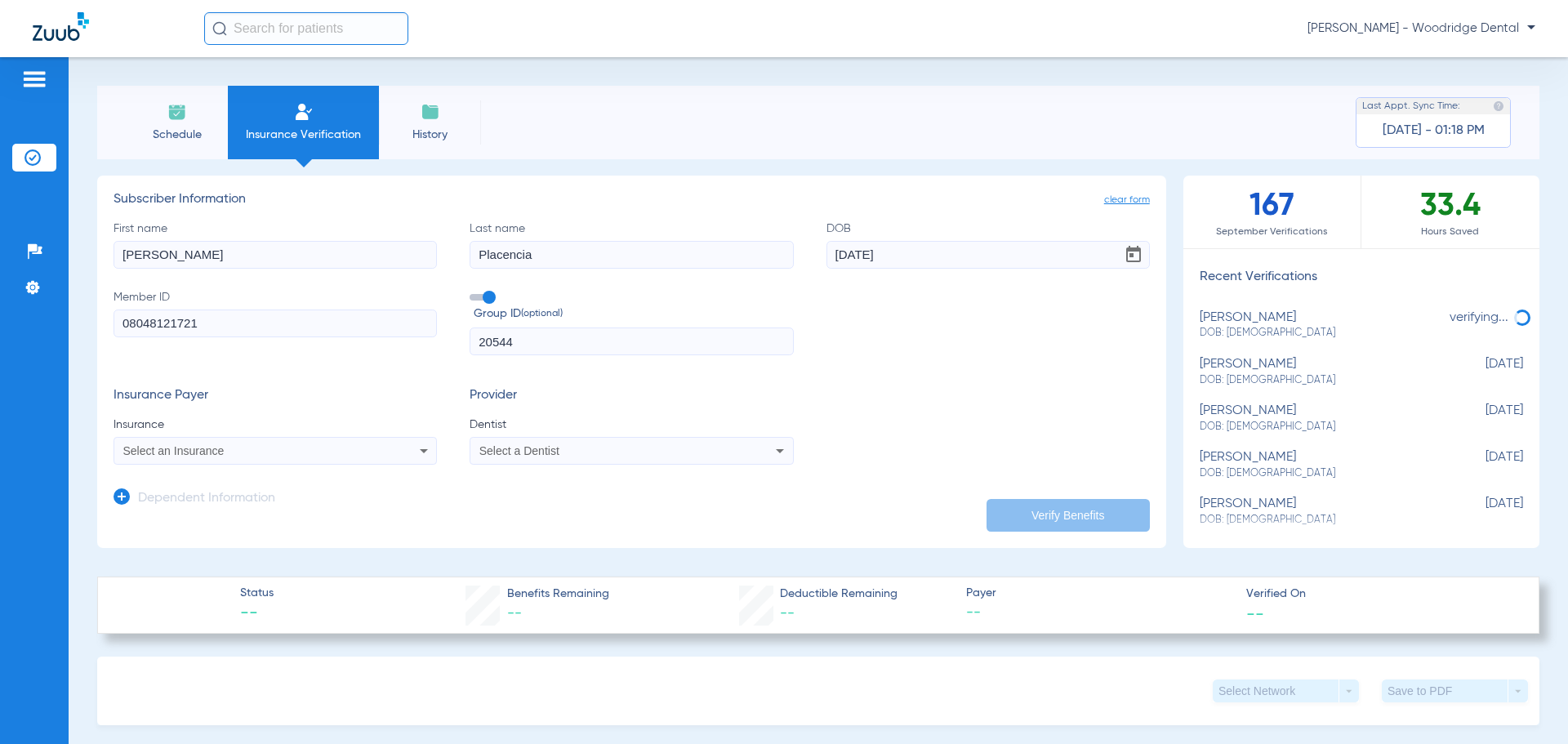
click at [477, 479] on app-dependent-form "Dependent Information" at bounding box center [631, 492] width 1036 height 55
click at [1271, 365] on div "[PERSON_NAME] DOB: [DEMOGRAPHIC_DATA]" at bounding box center [1320, 372] width 242 height 31
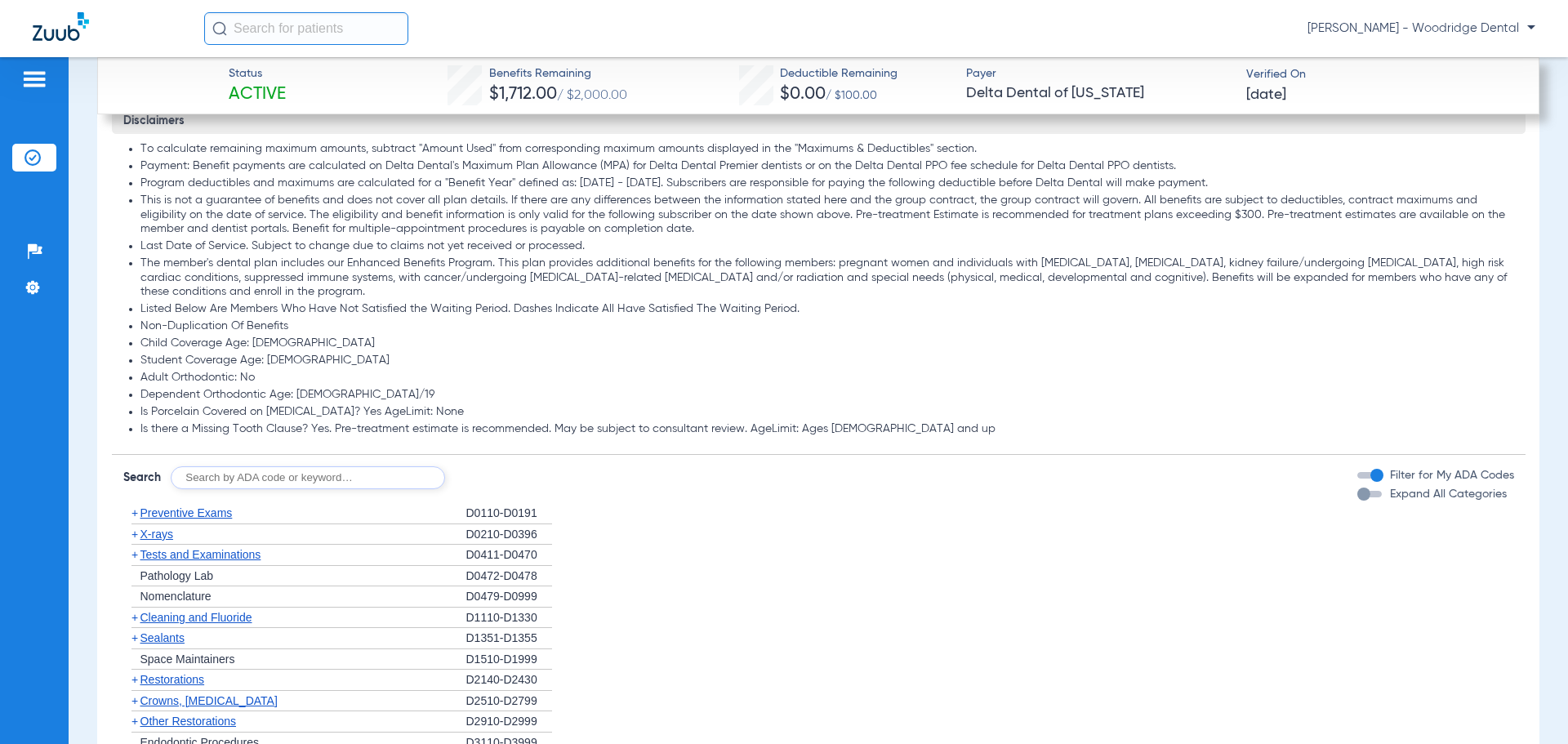
scroll to position [1633, 0]
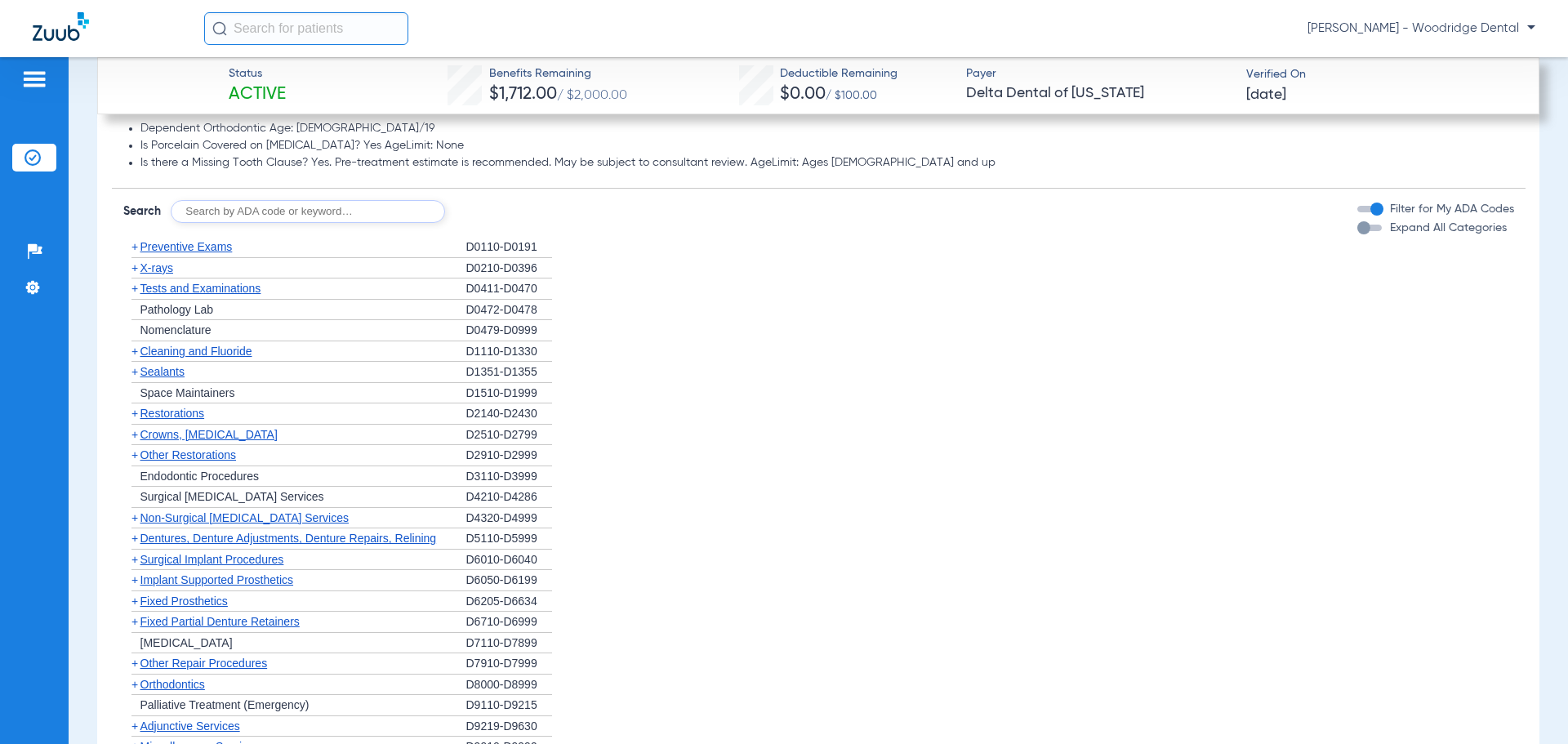
click at [230, 433] on span "Crowns, [MEDICAL_DATA]" at bounding box center [209, 434] width 137 height 13
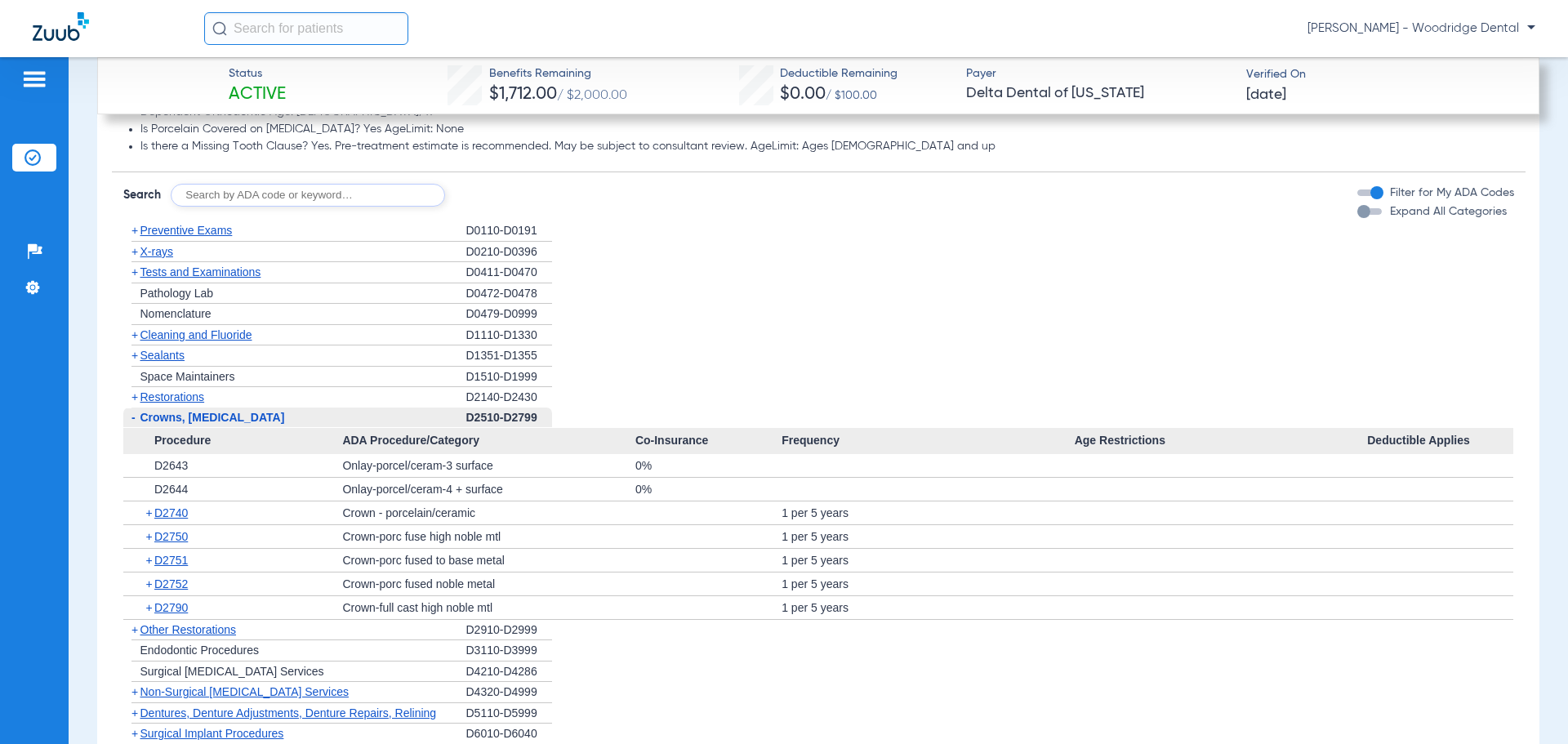
scroll to position [1609, 0]
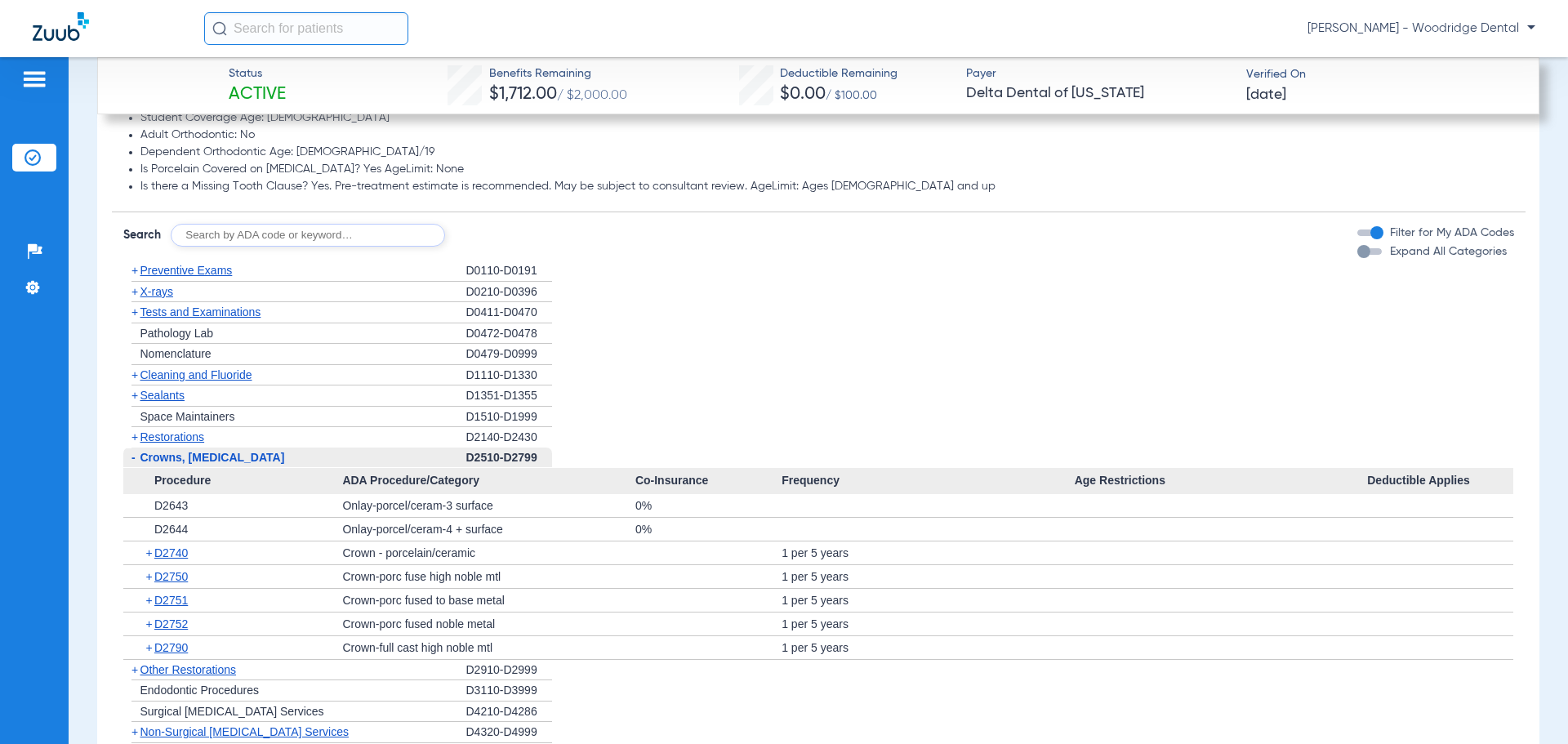
click at [162, 288] on span "X-rays" at bounding box center [156, 291] width 32 height 13
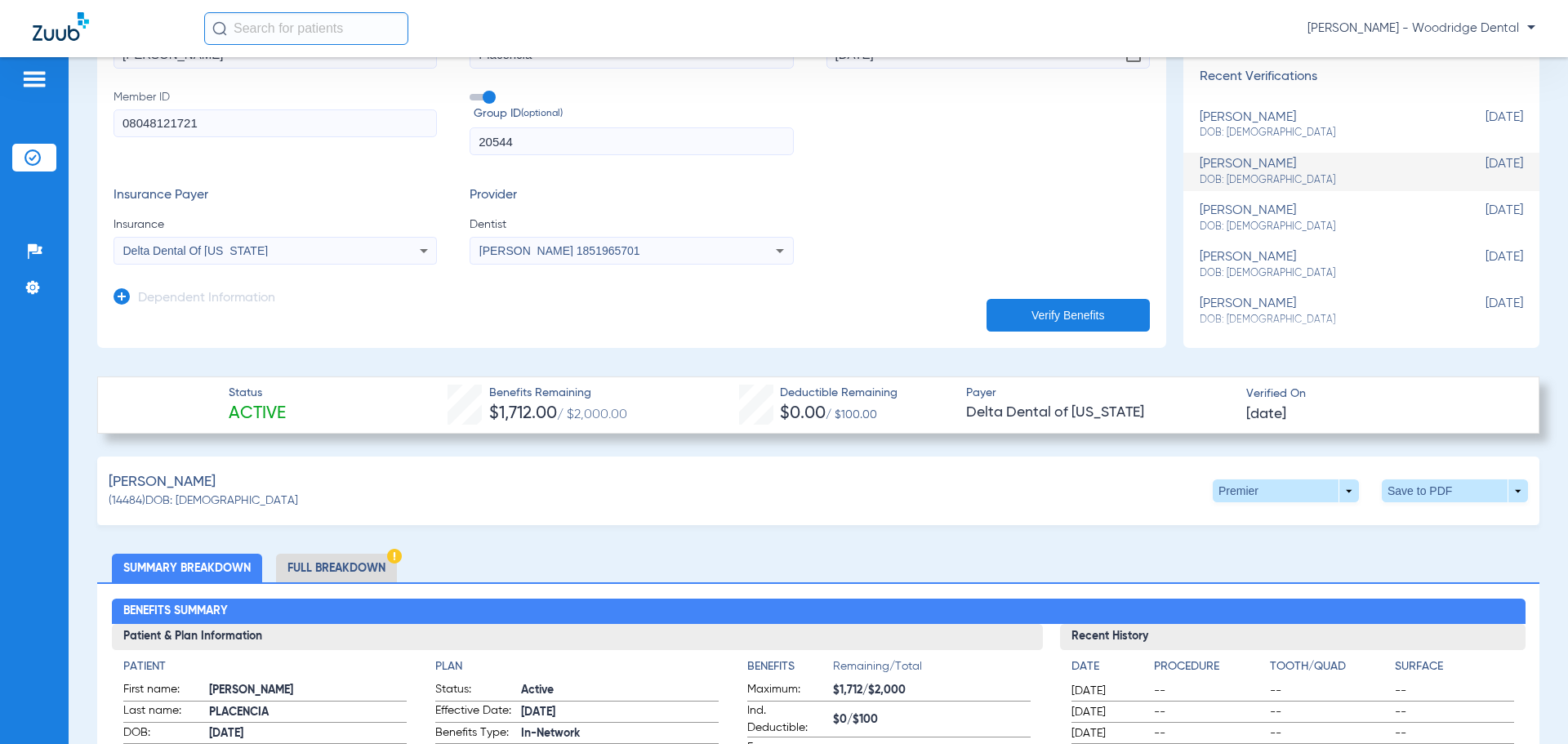
scroll to position [167, 0]
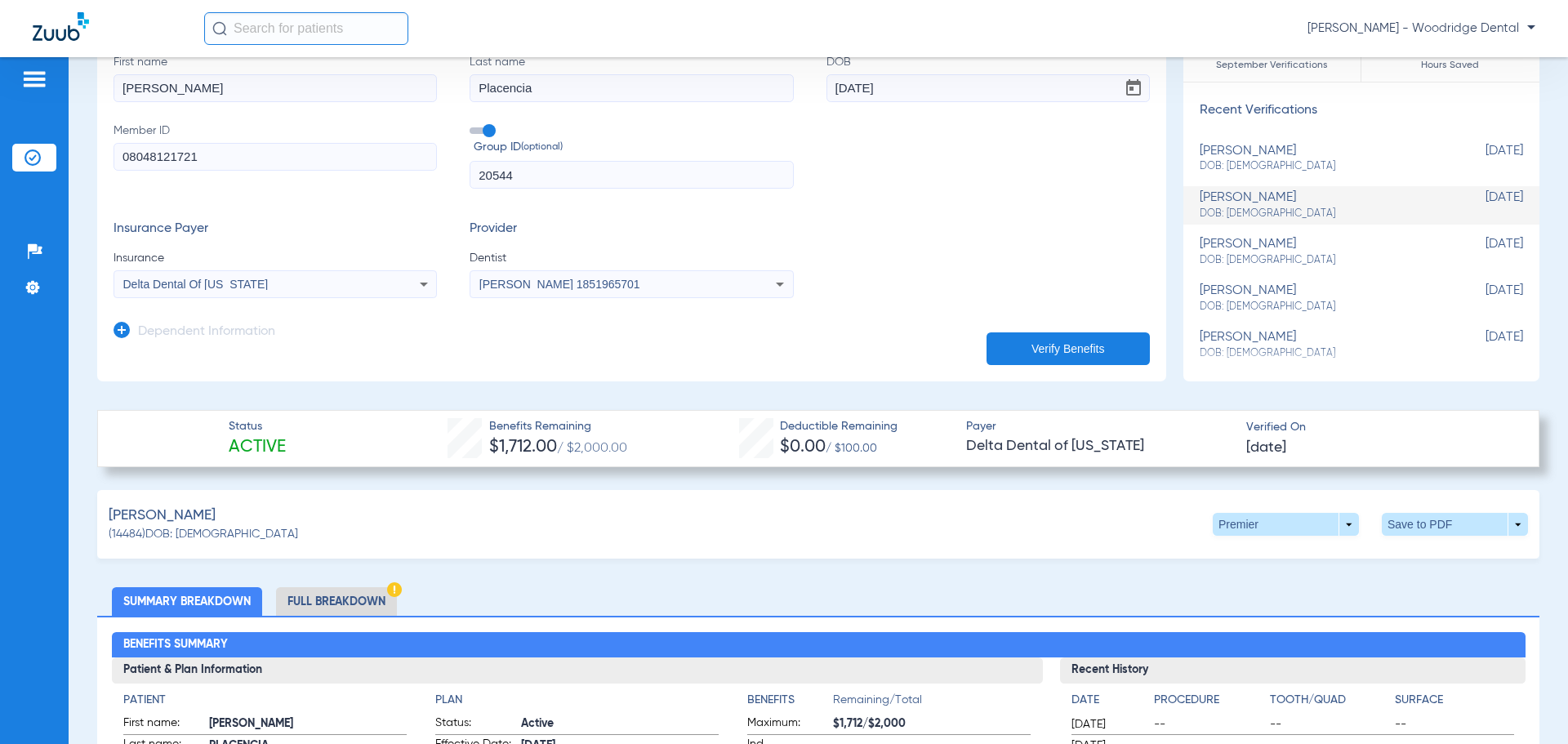
click at [361, 594] on li "Full Breakdown" at bounding box center [336, 601] width 120 height 29
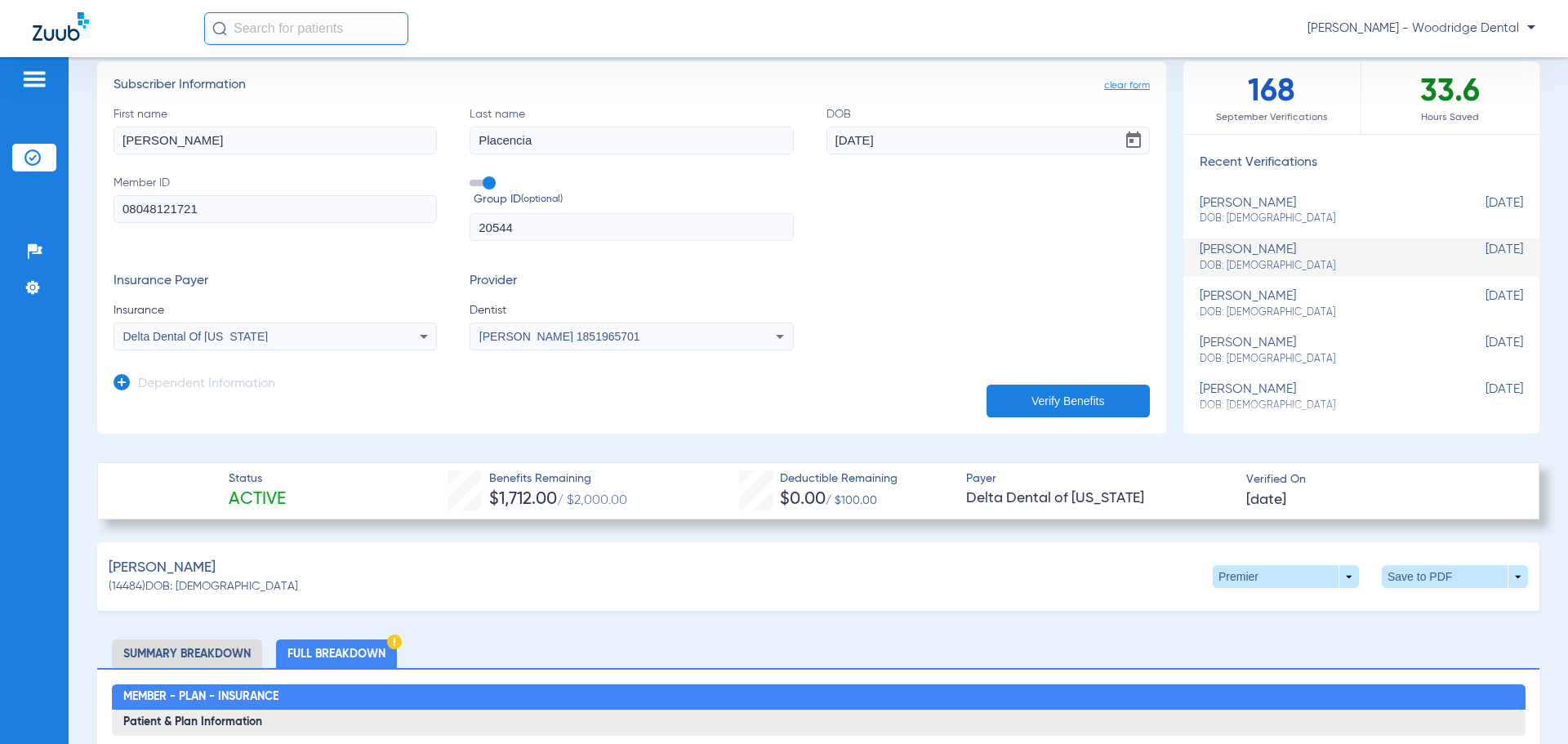
scroll to position [0, 0]
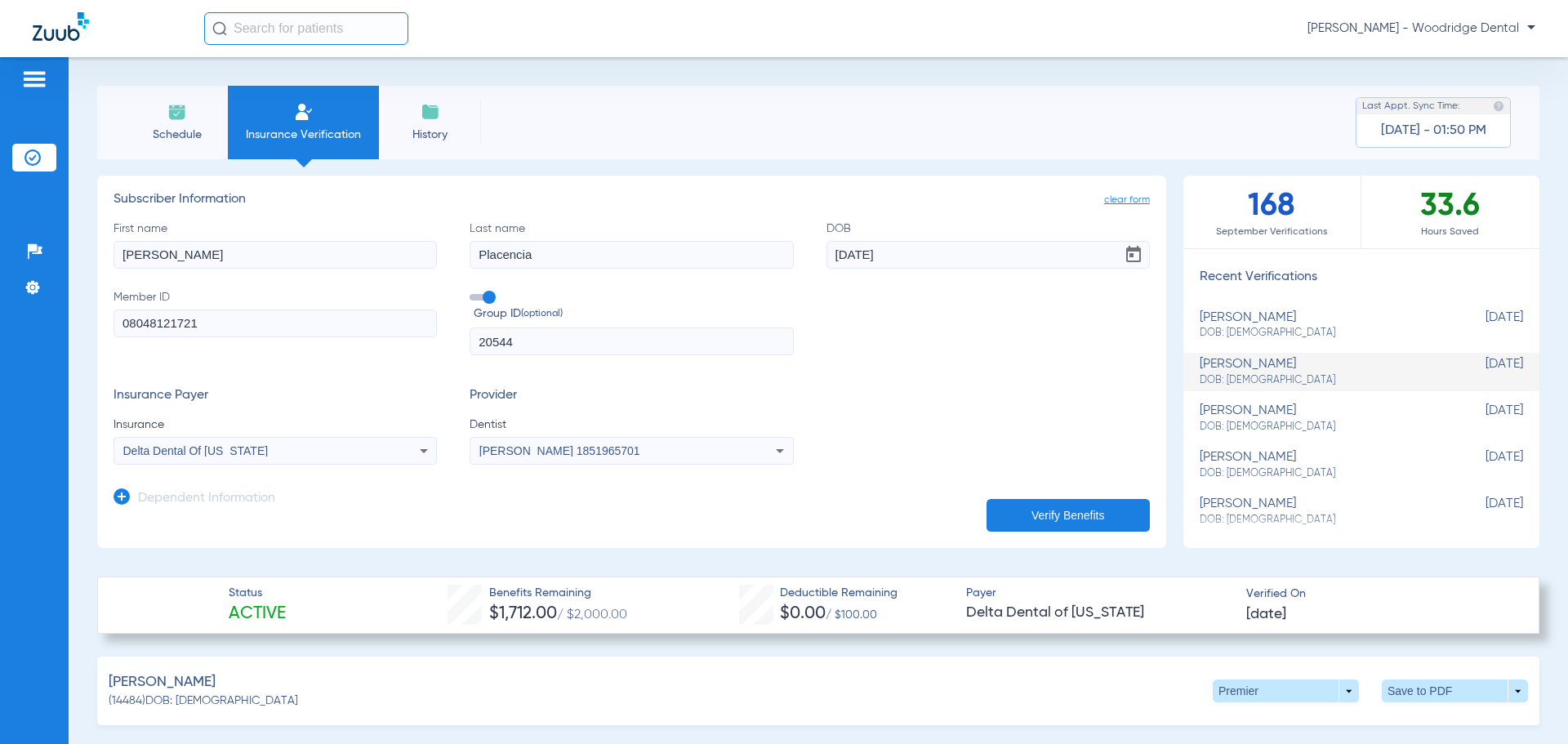
click at [1248, 327] on span "DOB: [DEMOGRAPHIC_DATA]" at bounding box center [1320, 333] width 242 height 15
type input "[PERSON_NAME]"
type input "[DATE]"
type input "353925177"
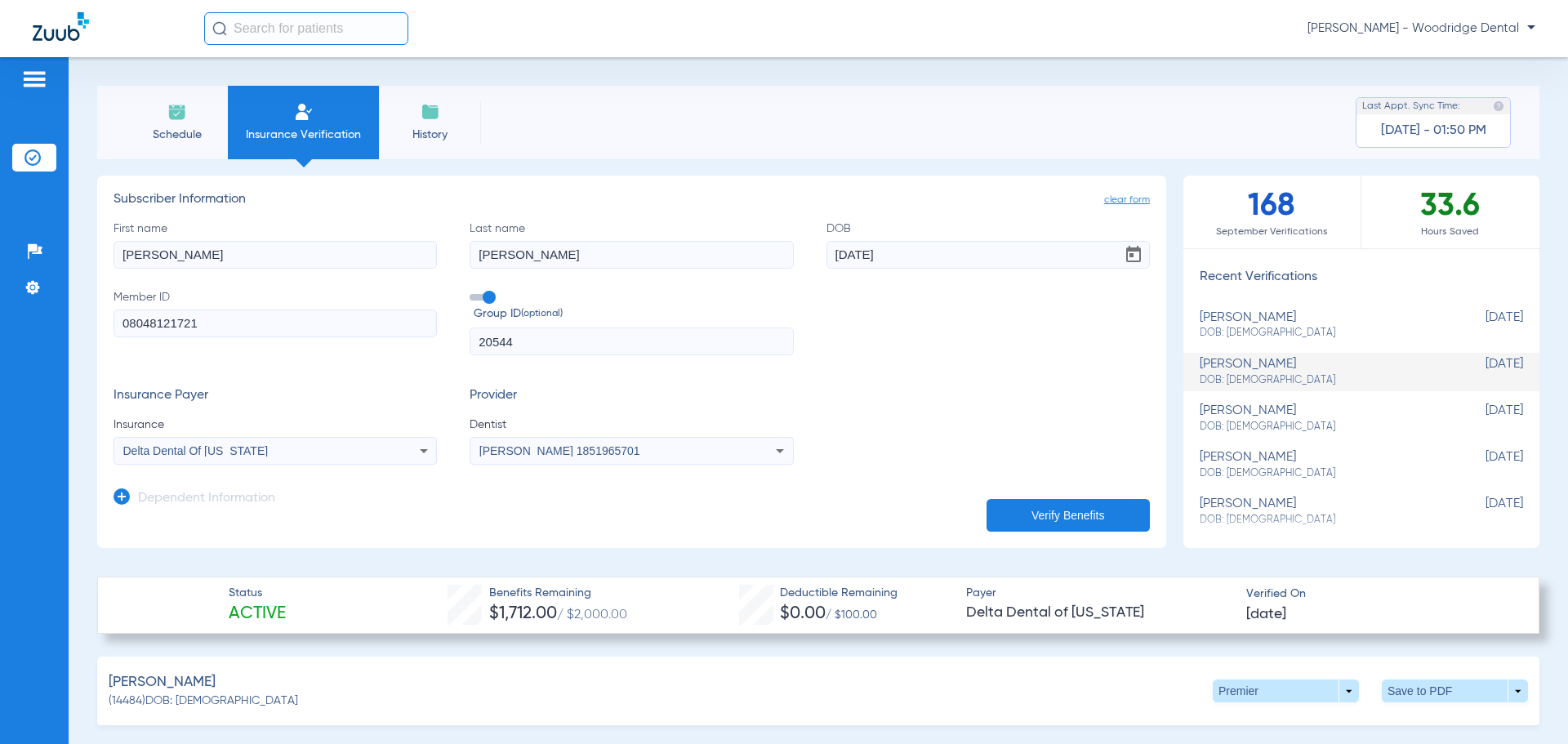
type input "303341"
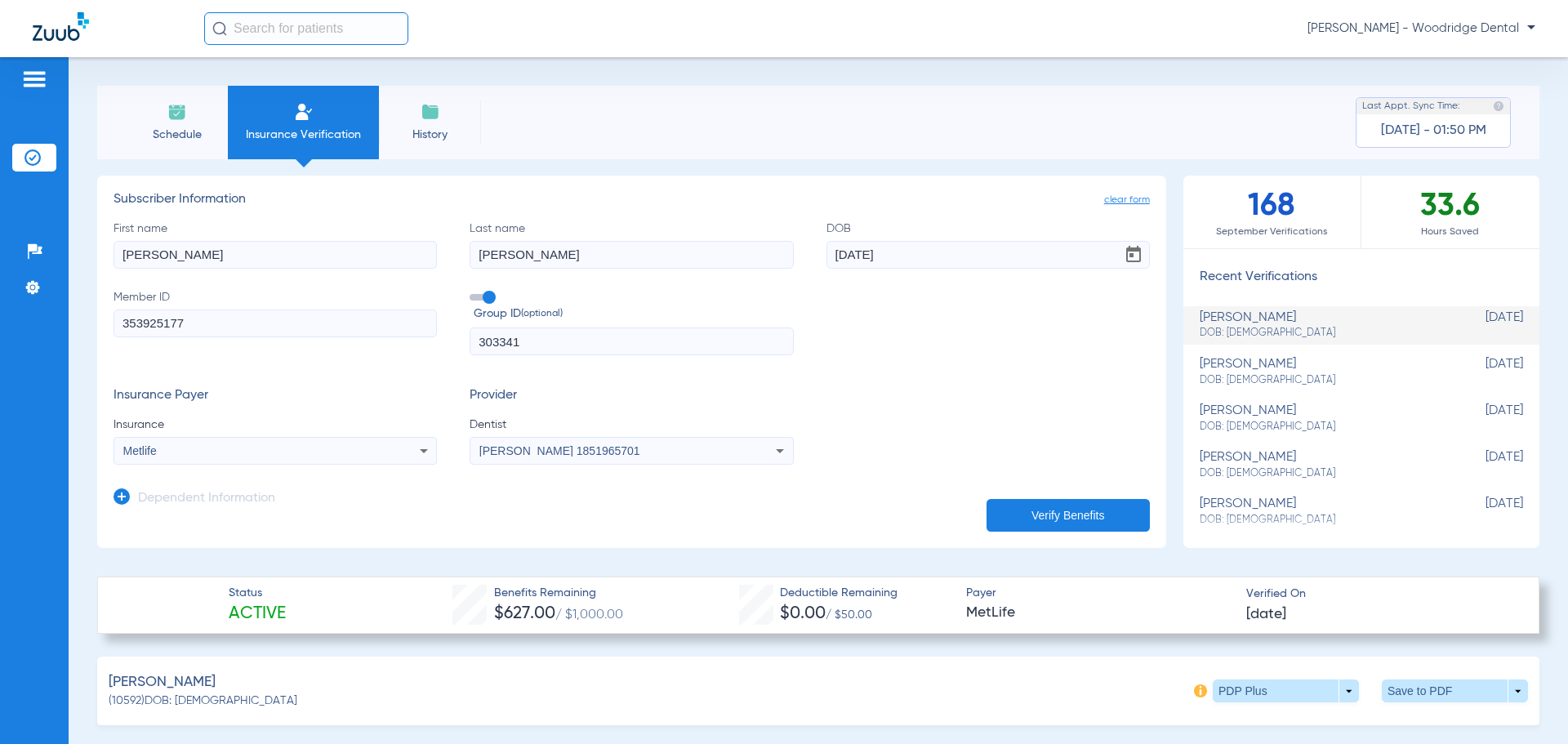
click at [1285, 367] on div "[PERSON_NAME] DOB: [DEMOGRAPHIC_DATA]" at bounding box center [1320, 372] width 242 height 31
type input "[PERSON_NAME]"
type input "Placencia"
type input "[DATE]"
type input "08048121721"
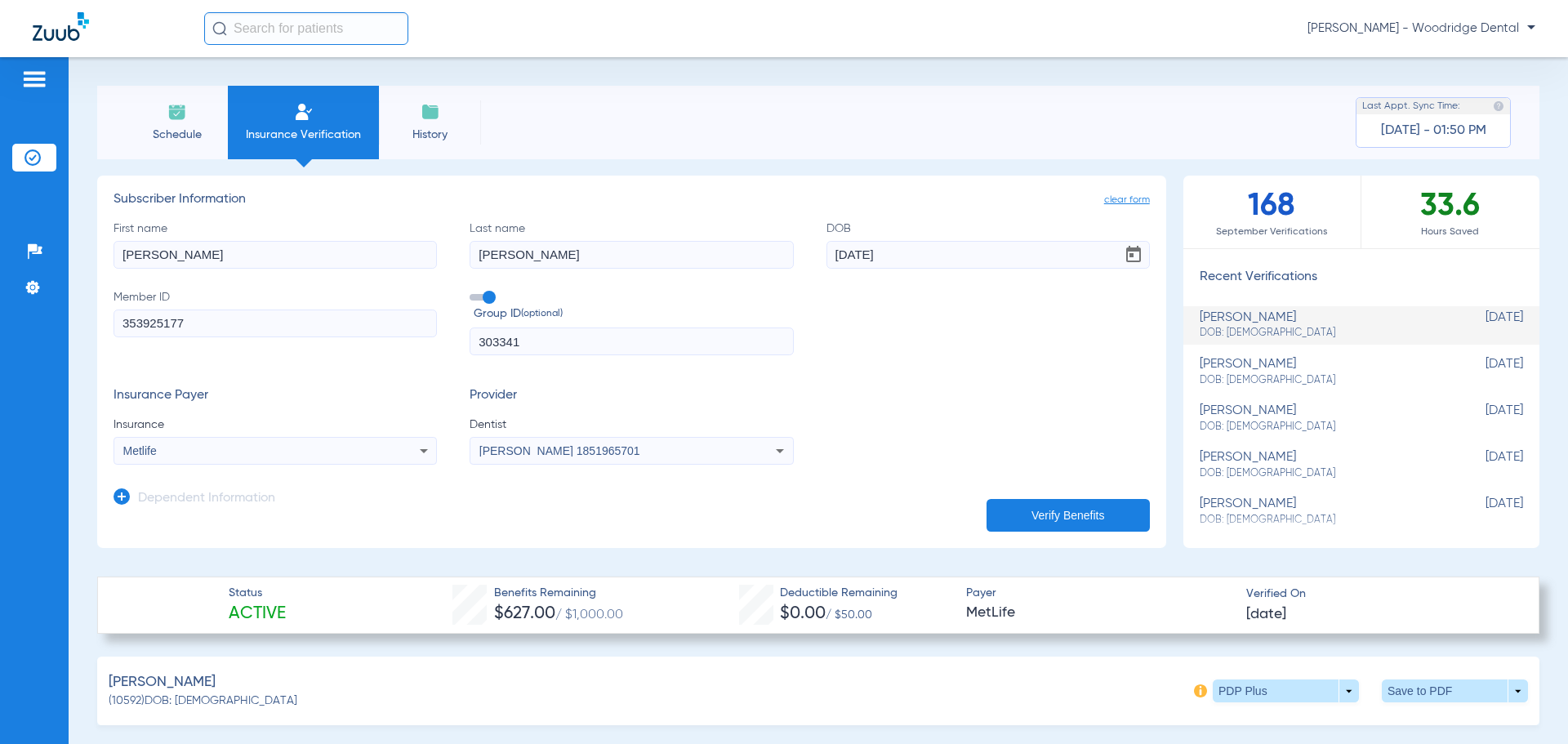
type input "20544"
